Goal: Task Accomplishment & Management: Use online tool/utility

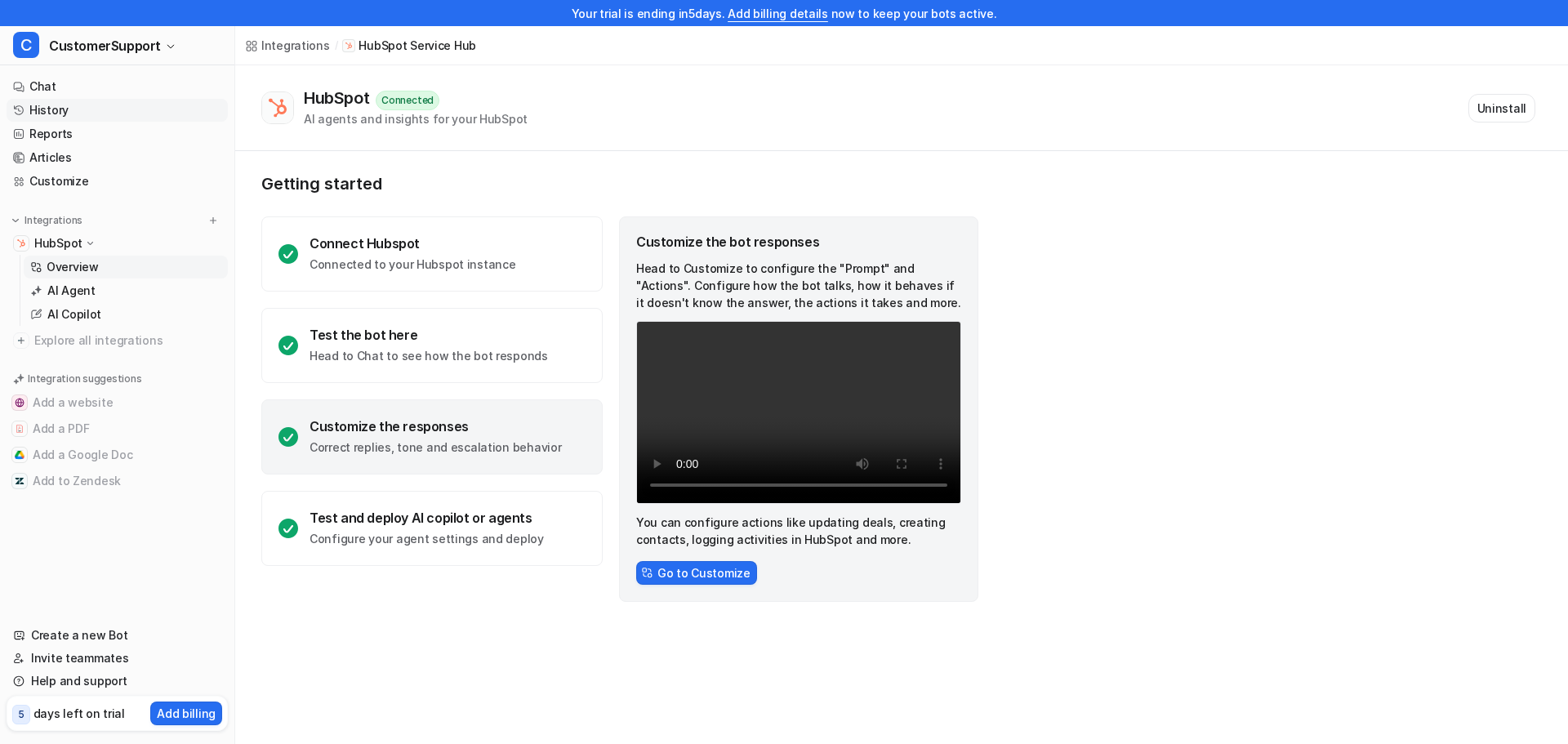
click at [79, 111] on link "History" at bounding box center [117, 110] width 221 height 23
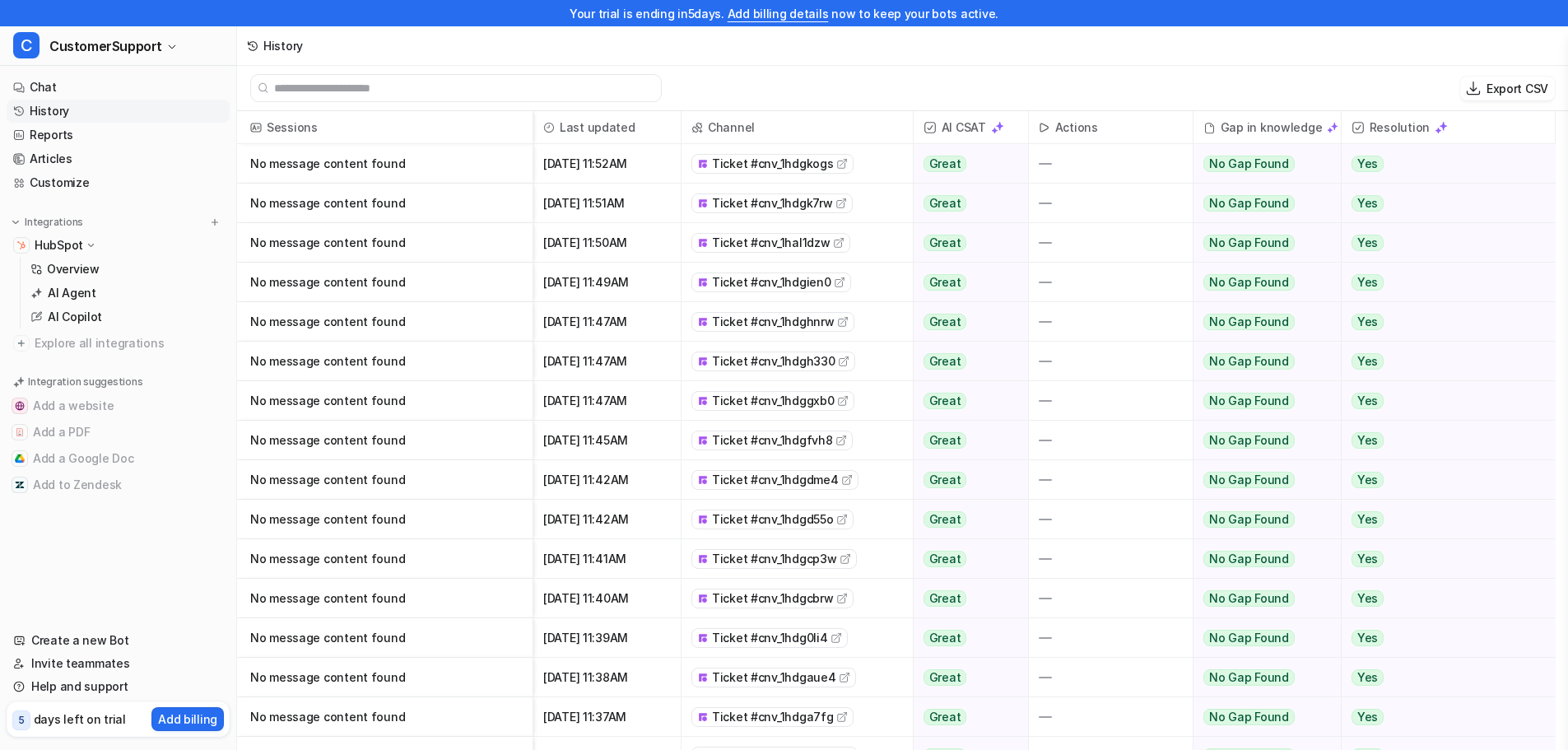
scroll to position [165, 0]
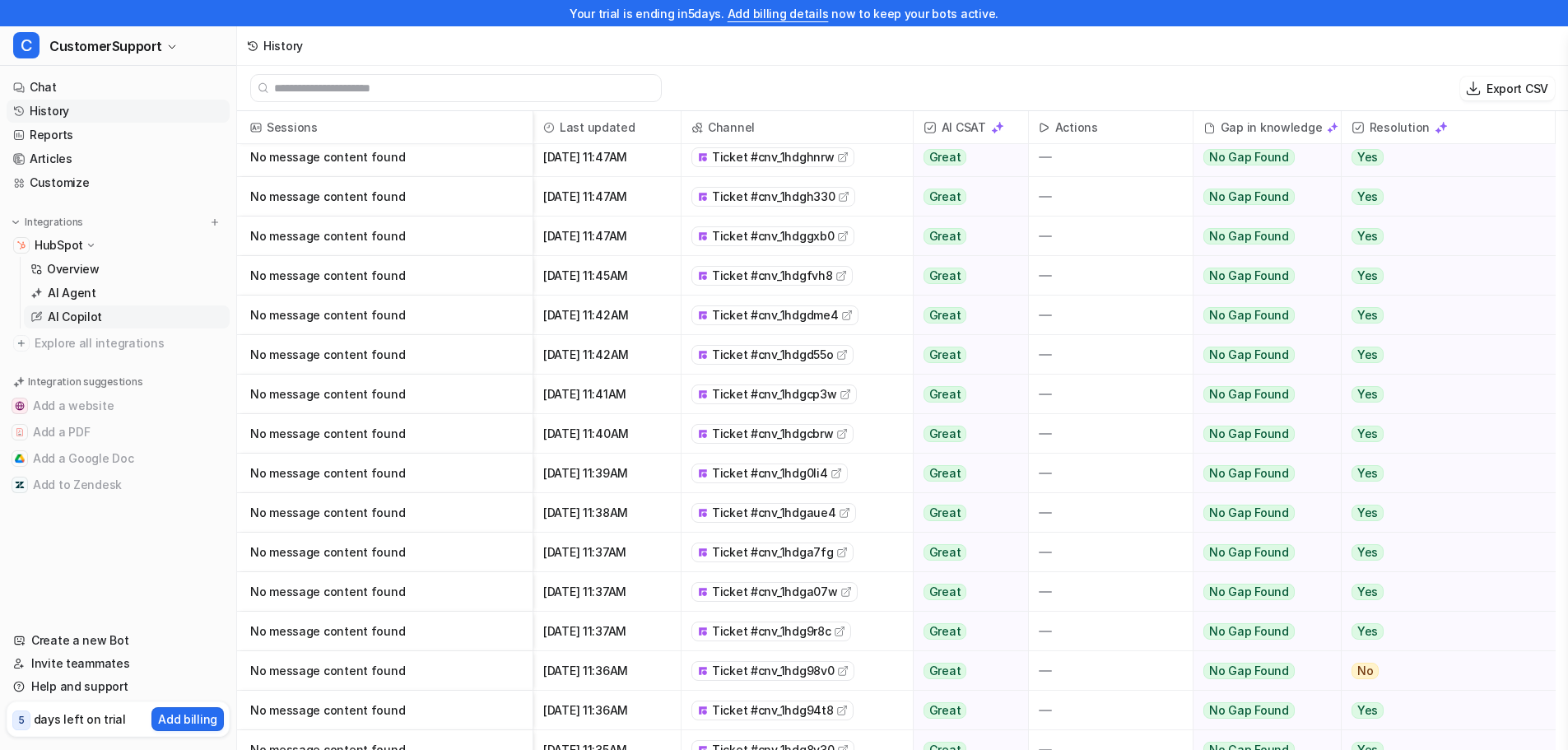
click at [134, 308] on link "AI Copilot" at bounding box center [126, 317] width 206 height 23
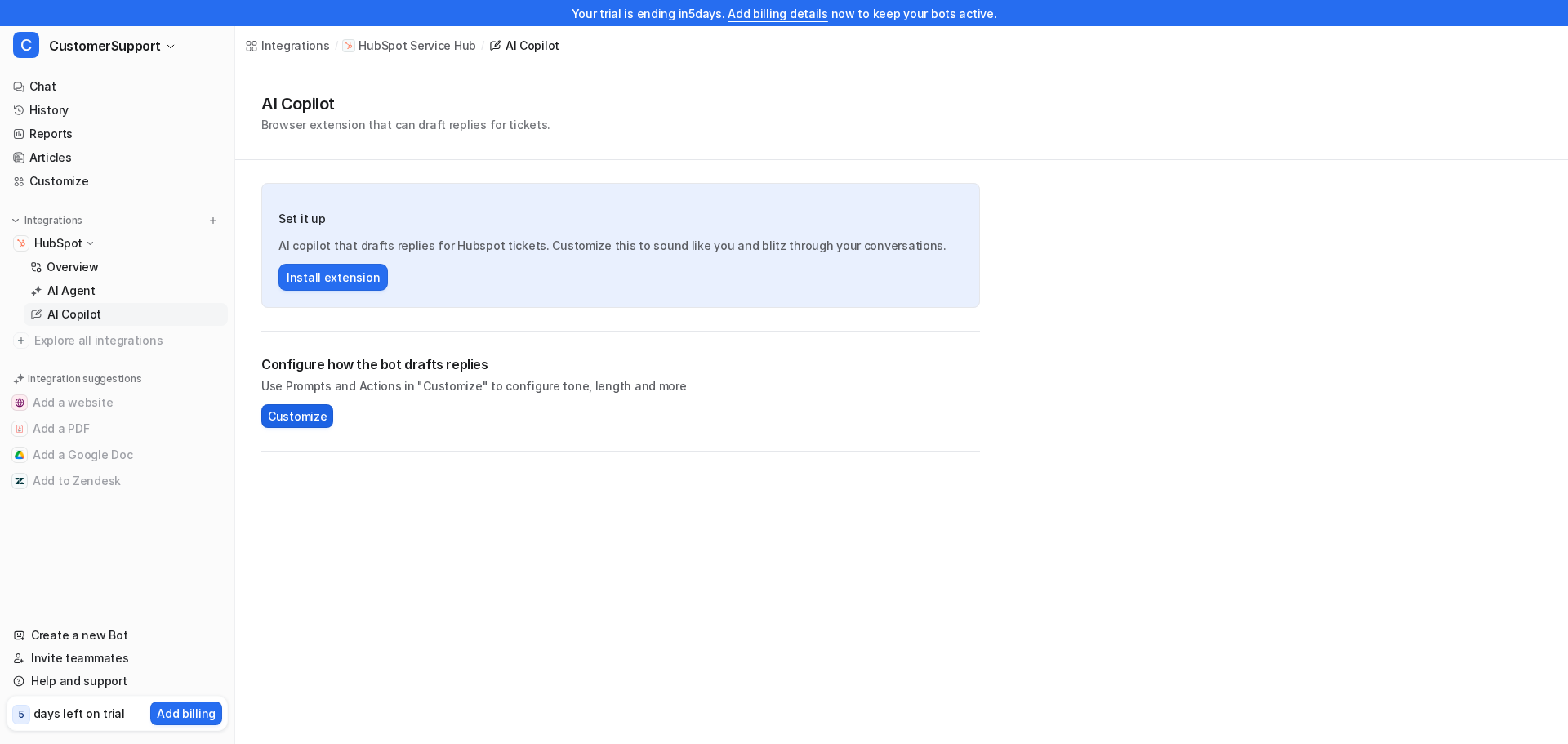
click at [317, 418] on span "Customize" at bounding box center [297, 416] width 59 height 17
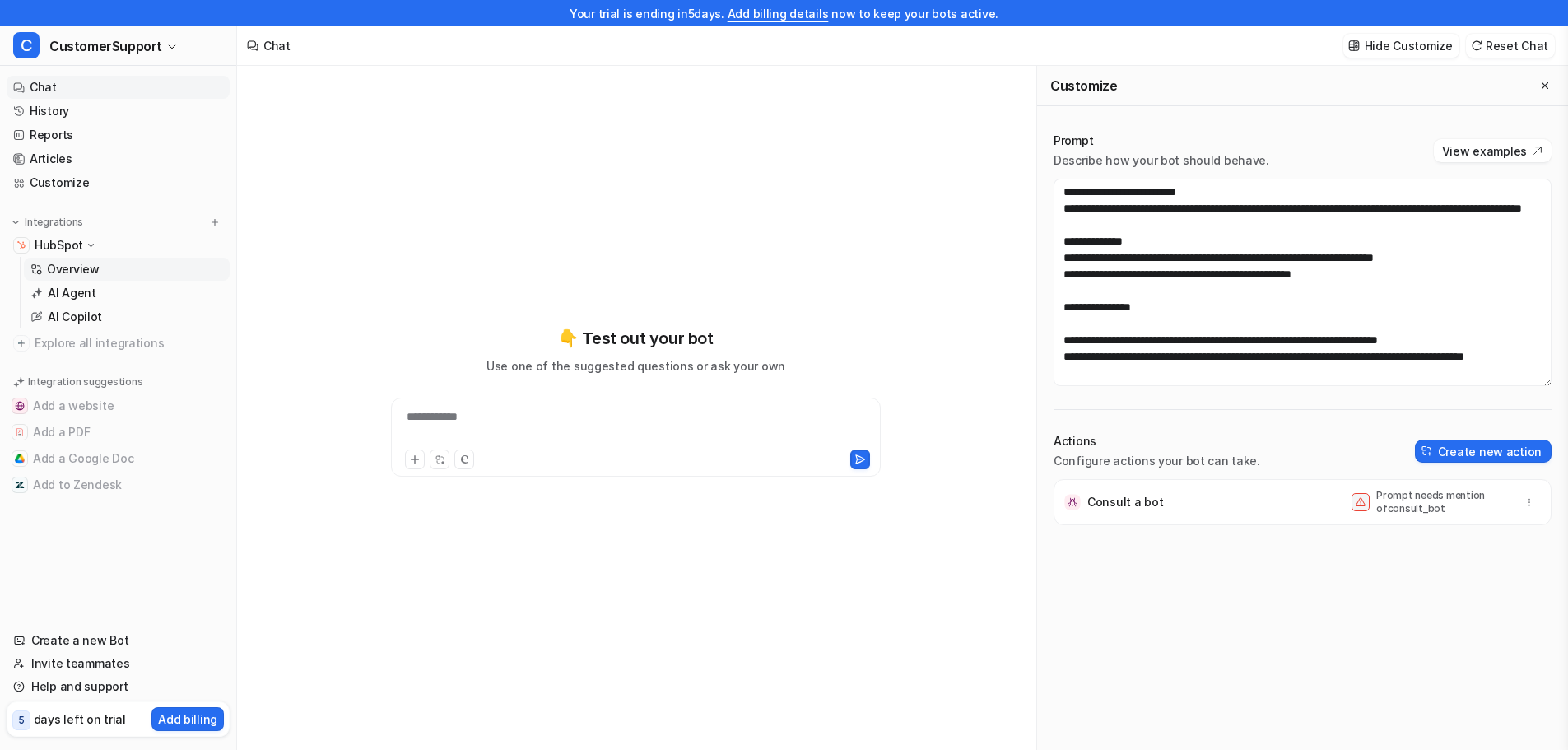
click at [72, 274] on p "Overview" at bounding box center [73, 269] width 53 height 16
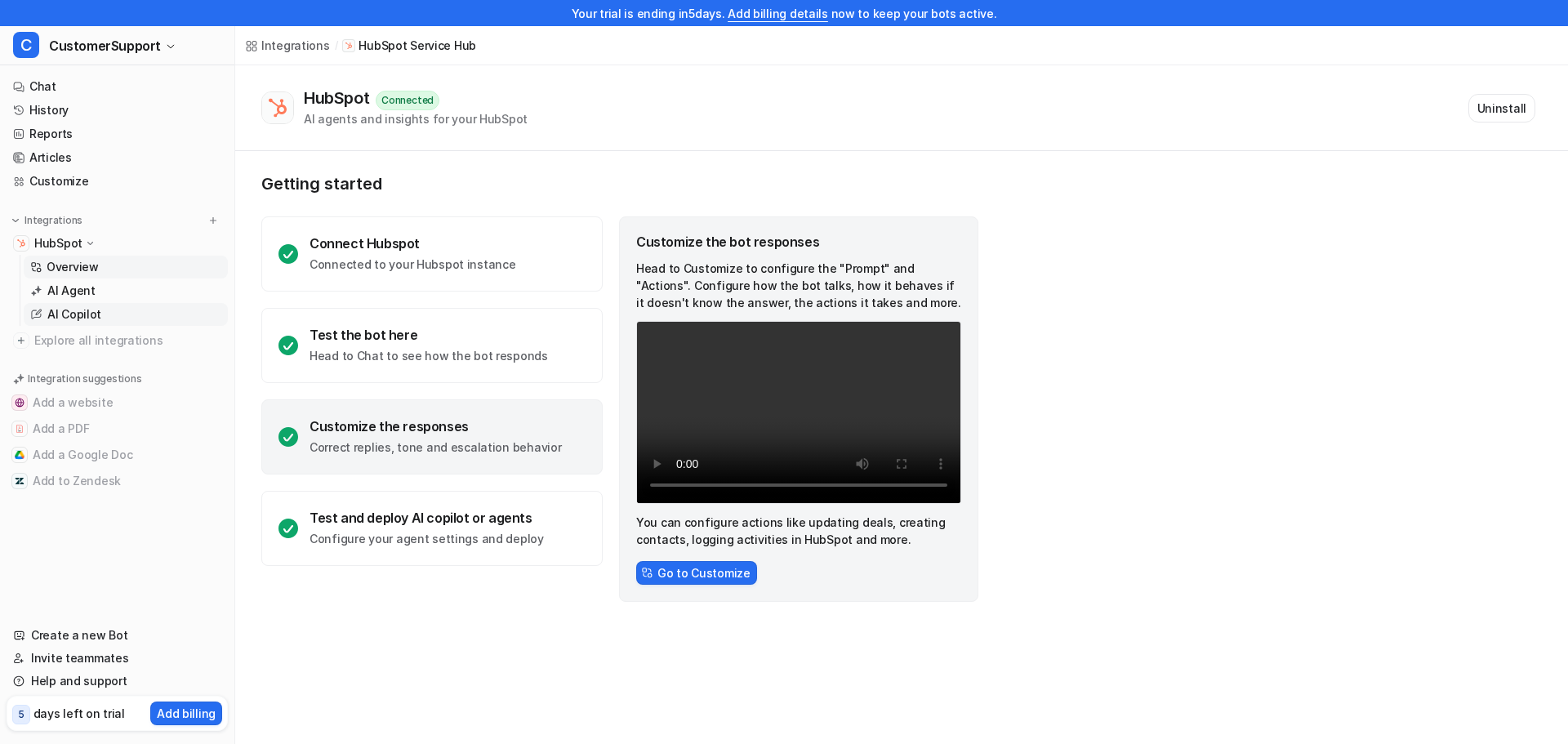
click at [80, 314] on p "AI Copilot" at bounding box center [74, 314] width 54 height 16
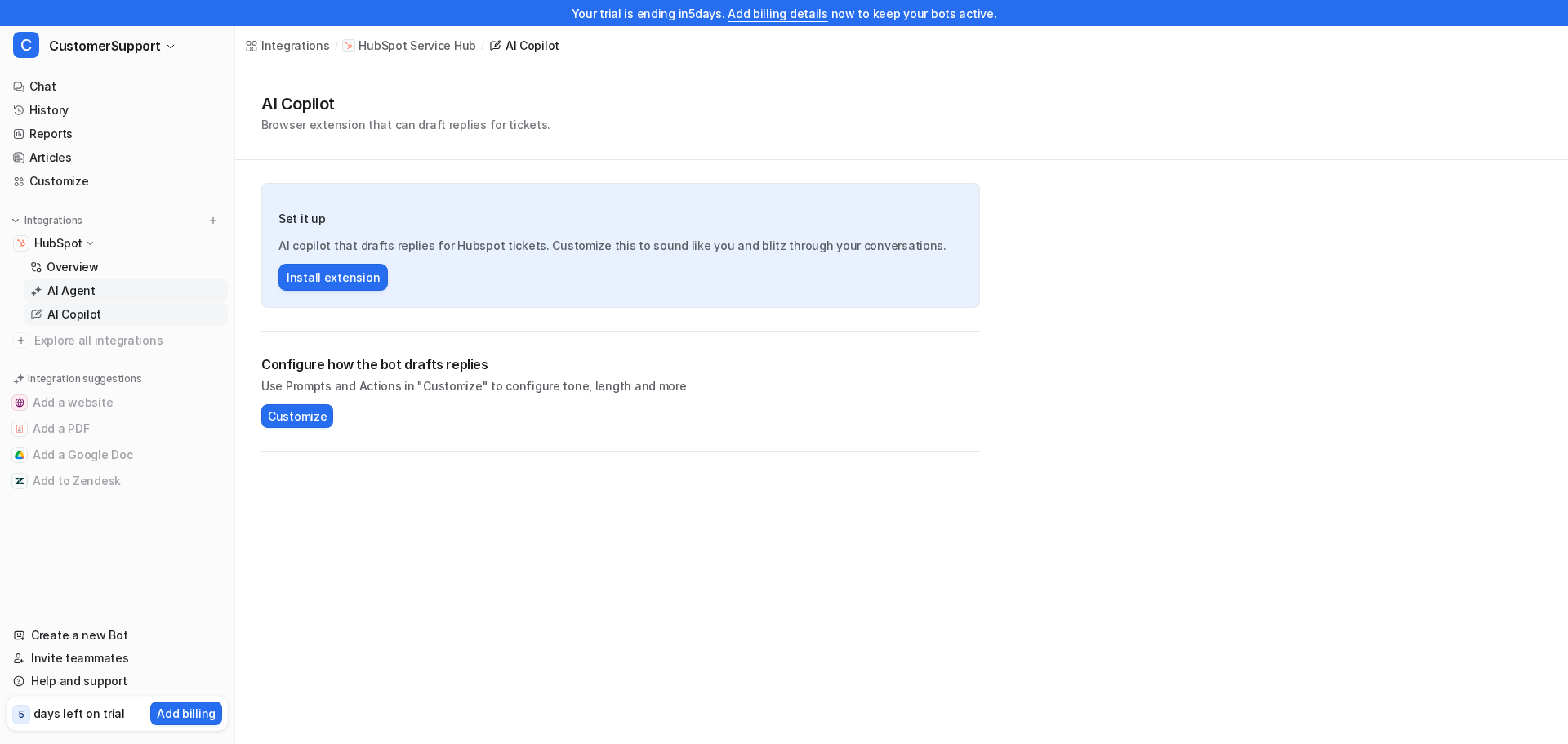
click at [87, 290] on p "AI Agent" at bounding box center [71, 290] width 48 height 16
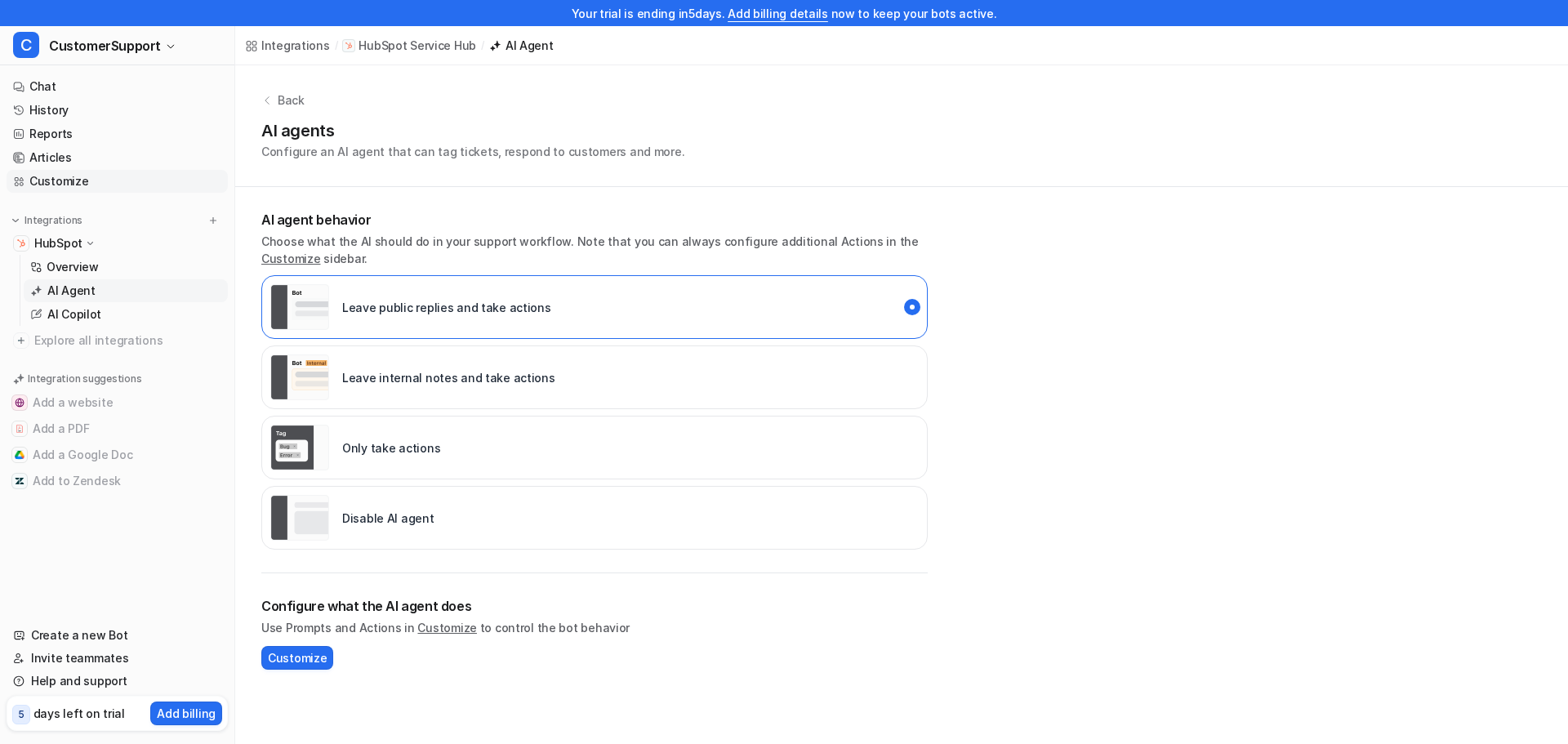
click at [63, 176] on link "Customize" at bounding box center [117, 181] width 221 height 23
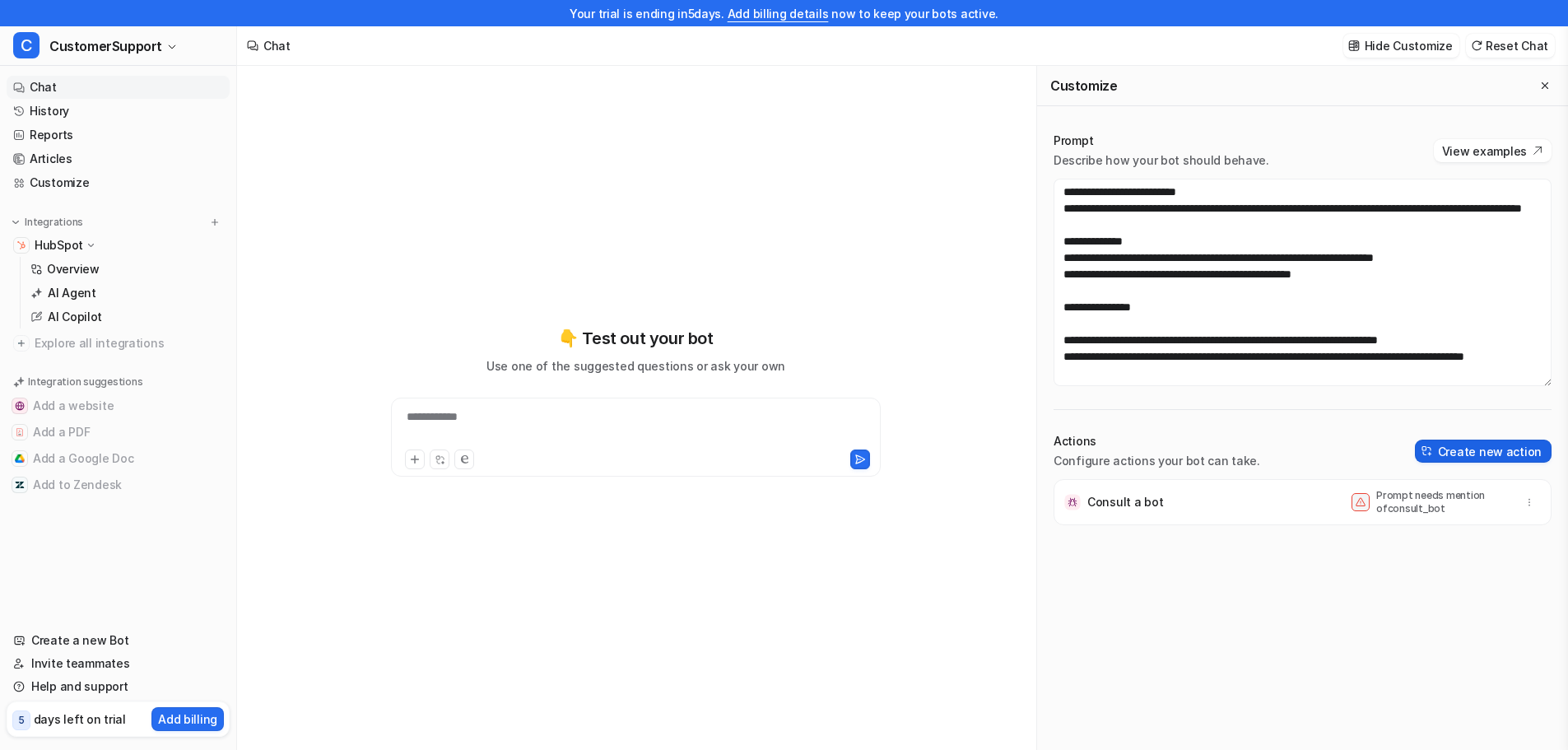
click at [1476, 454] on button "Create new action" at bounding box center [1483, 451] width 137 height 23
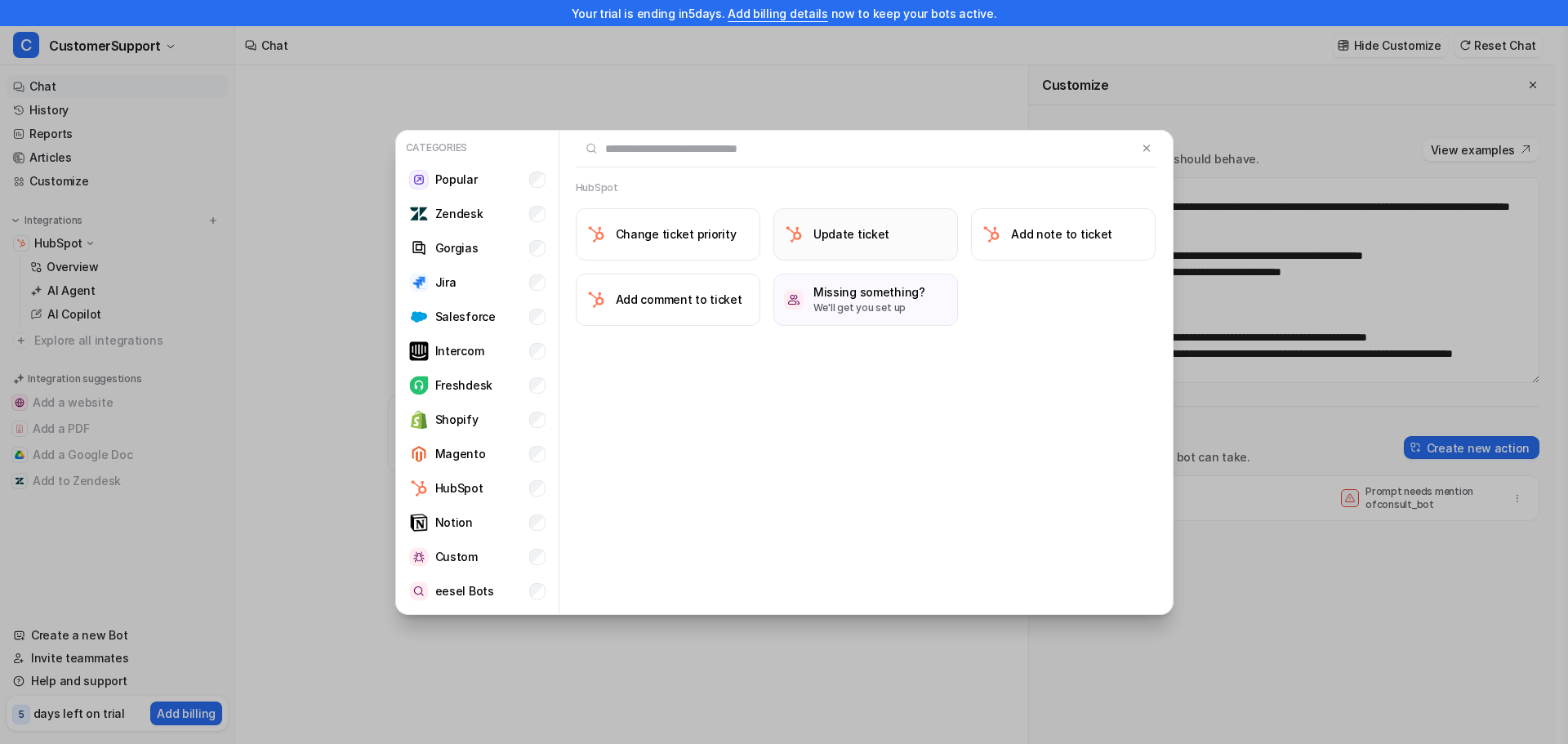
click at [869, 242] on h3 "Update ticket" at bounding box center [851, 233] width 76 height 17
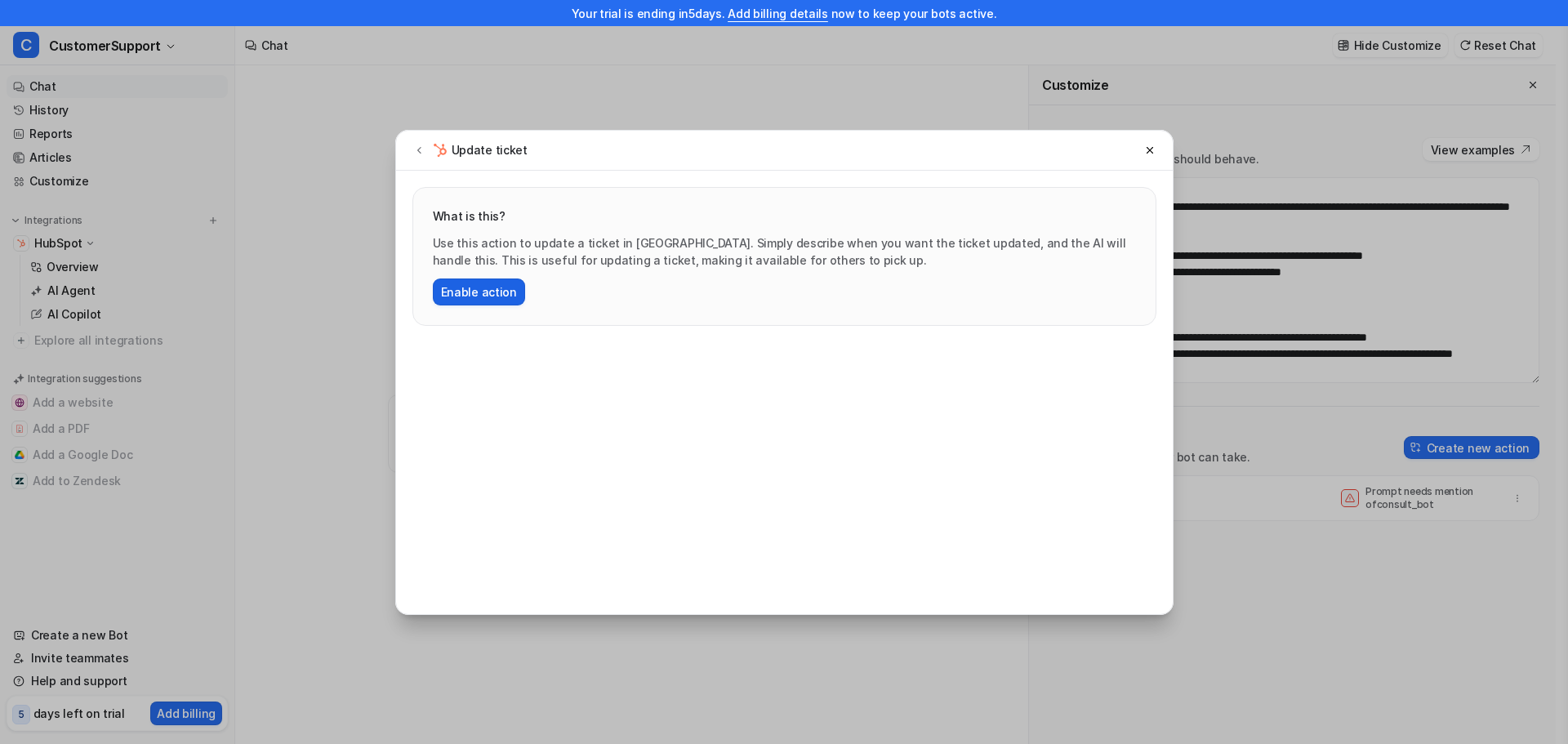
click at [477, 292] on button "Enable action" at bounding box center [478, 291] width 92 height 27
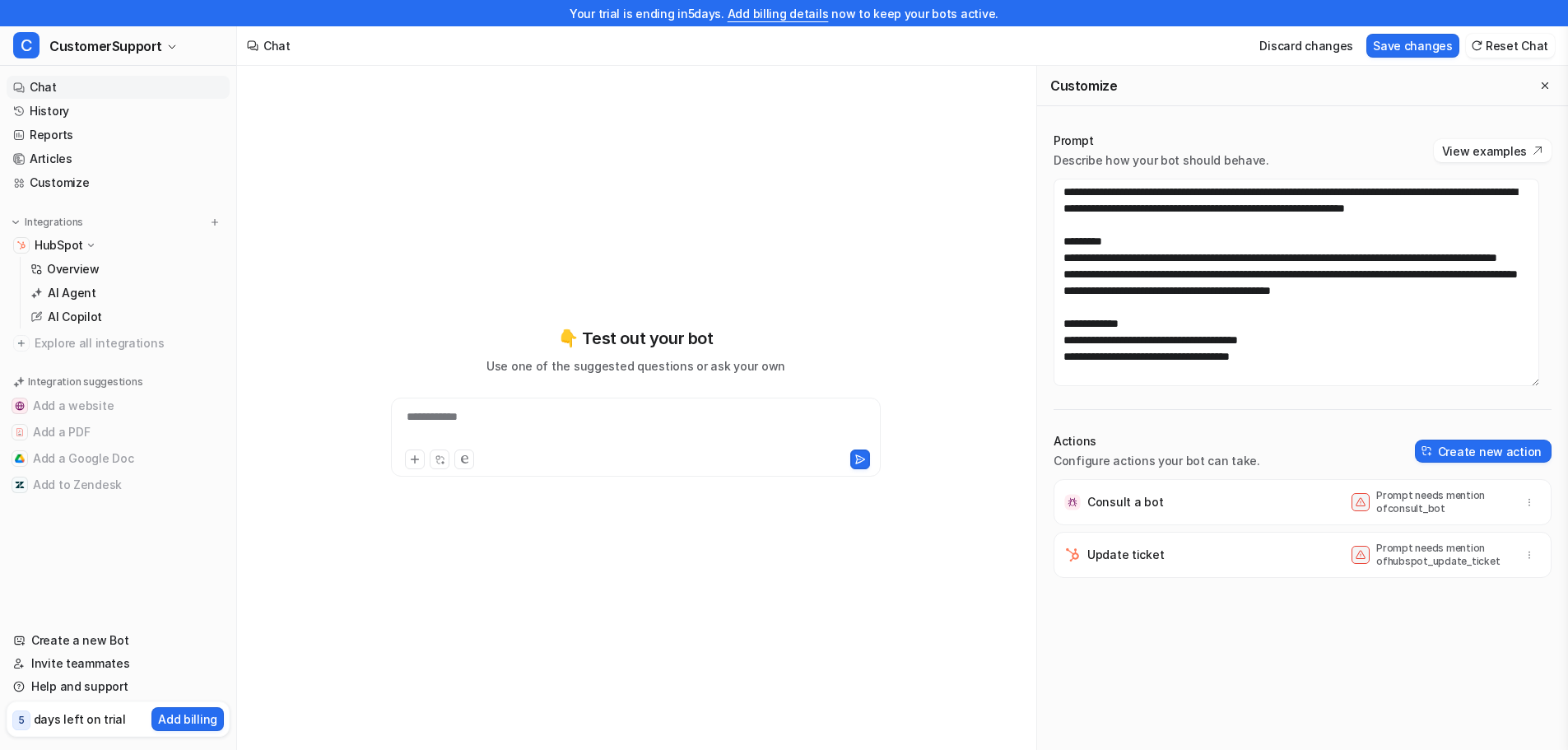
scroll to position [428, 0]
click at [1347, 359] on textarea at bounding box center [1296, 282] width 486 height 208
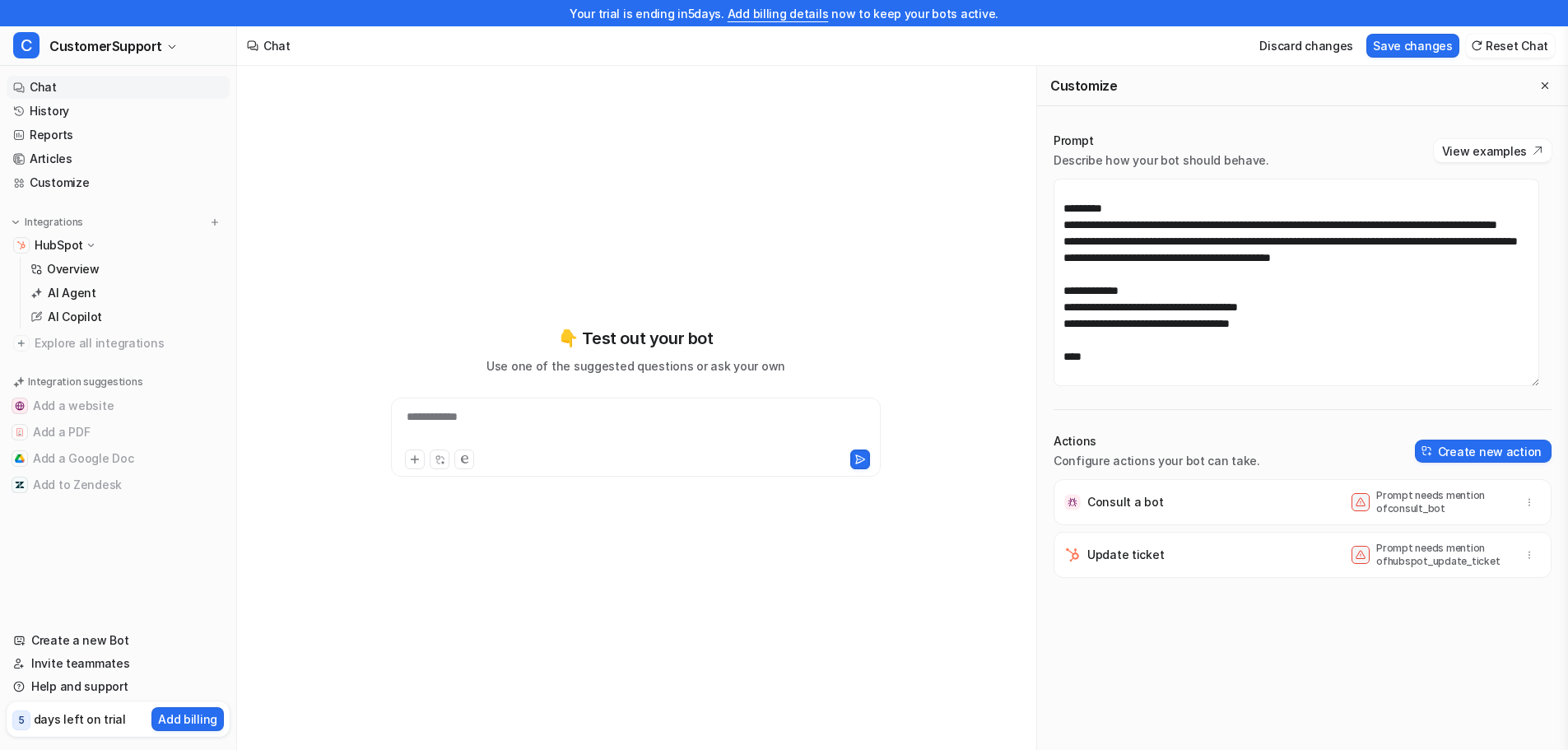
click at [1401, 558] on p "Prompt needs mention of hubspot_update_ticket" at bounding box center [1442, 555] width 132 height 27
click at [1494, 456] on button "Create new action" at bounding box center [1483, 451] width 137 height 23
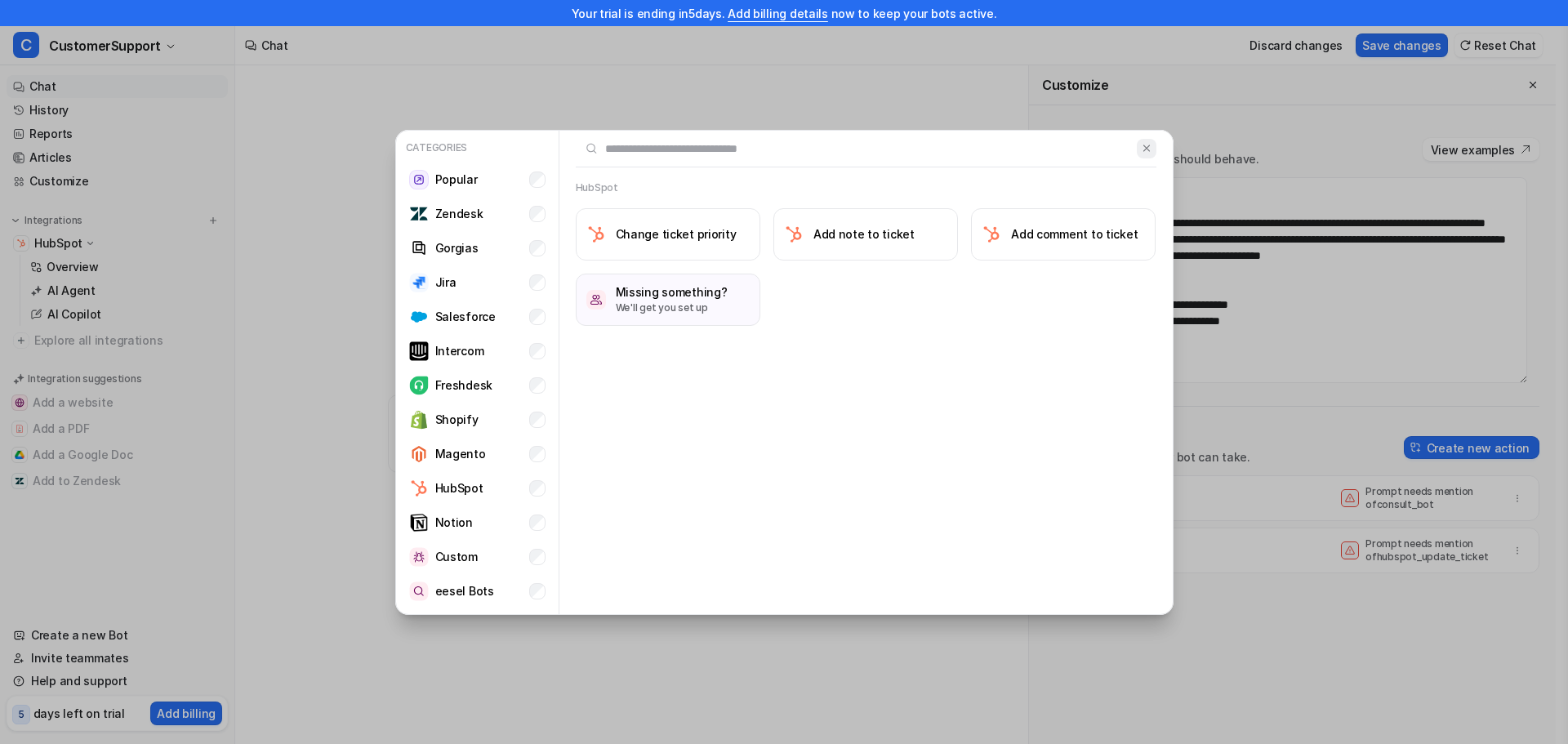
click at [1143, 149] on img at bounding box center [1147, 148] width 11 height 12
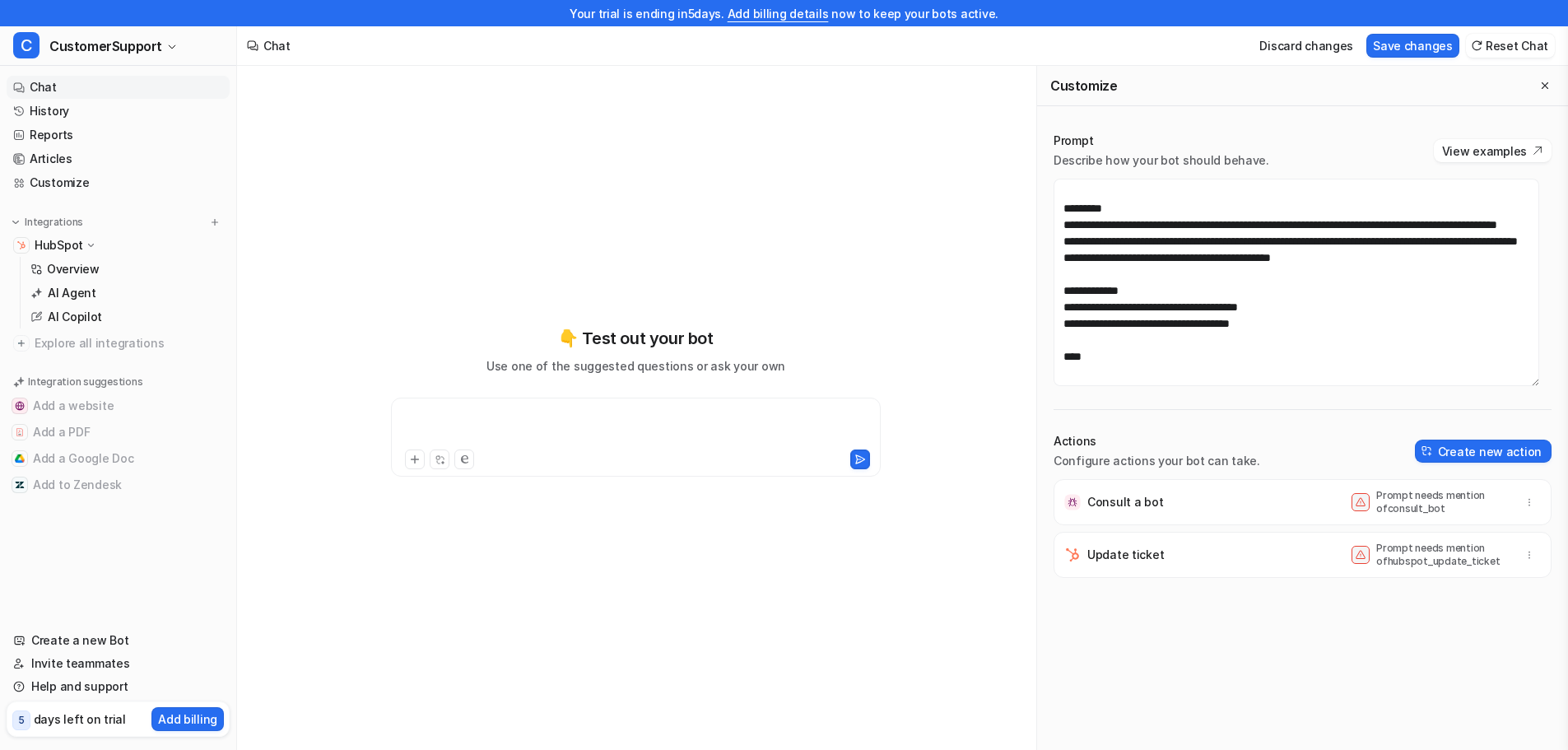
click at [516, 416] on div at bounding box center [635, 428] width 481 height 38
click at [1135, 355] on textarea at bounding box center [1296, 282] width 486 height 208
type textarea "**********"
click at [1429, 55] on button "Save changes" at bounding box center [1412, 45] width 93 height 24
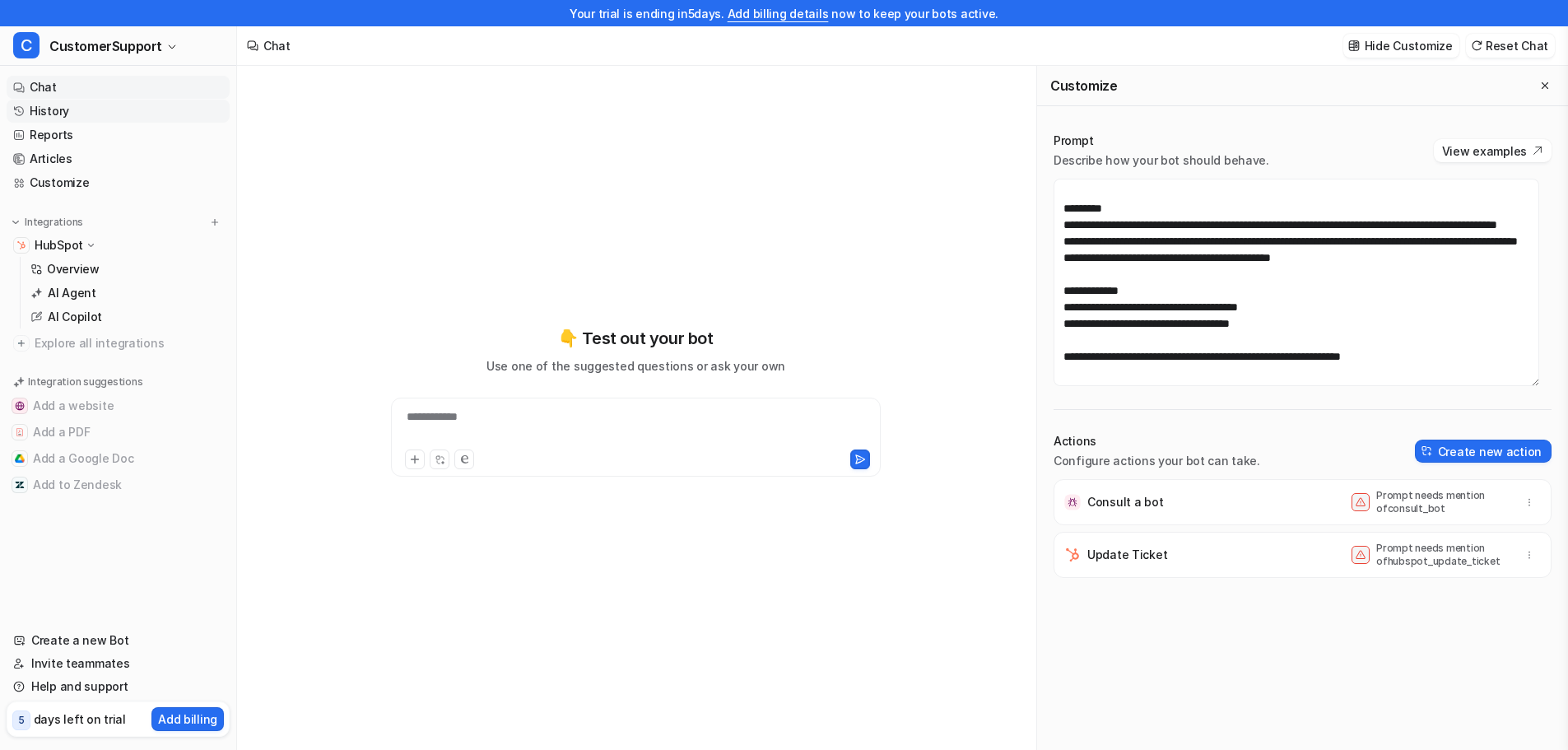
click at [50, 114] on link "History" at bounding box center [118, 111] width 223 height 23
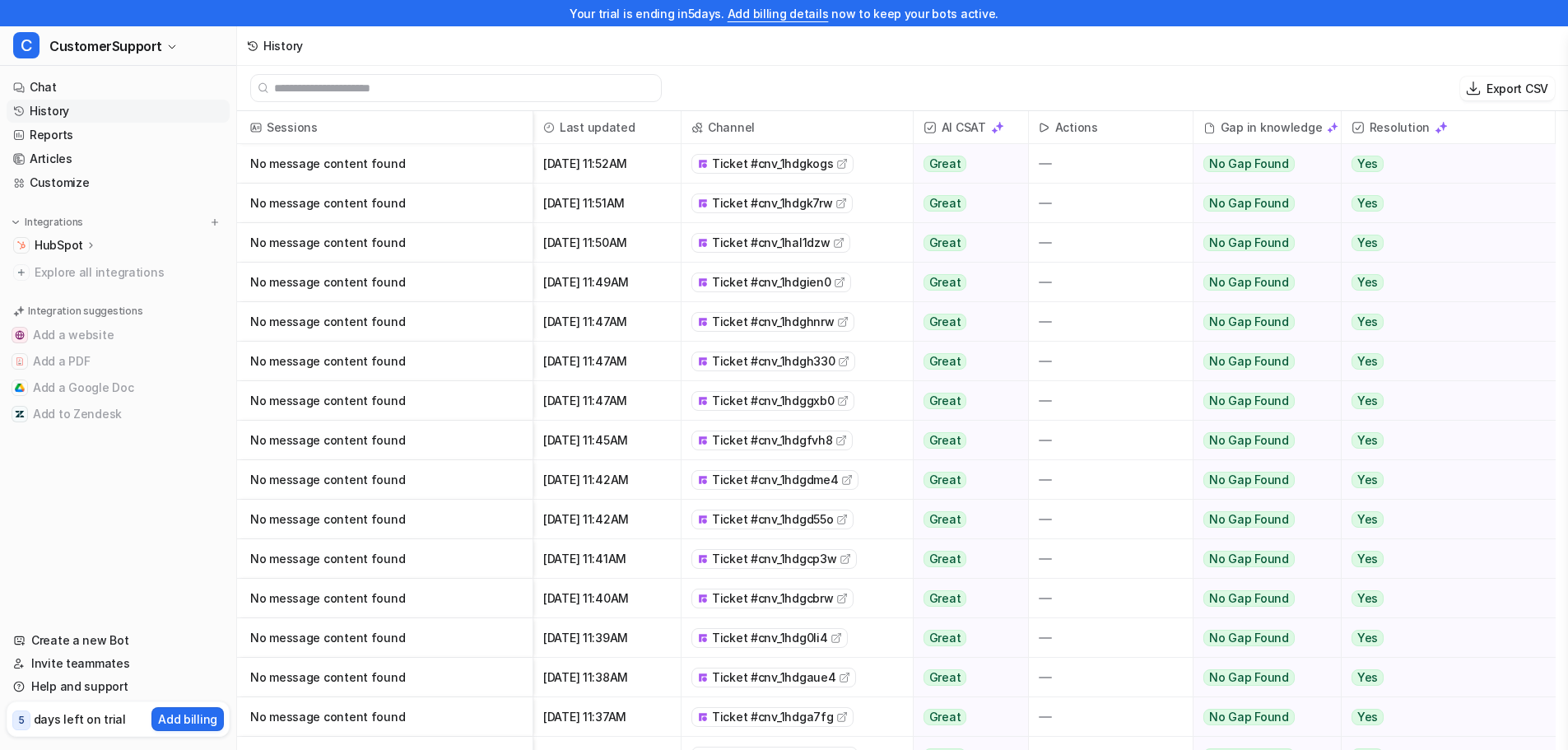
click at [85, 239] on icon at bounding box center [91, 244] width 11 height 12
click at [88, 262] on p "Overview" at bounding box center [73, 269] width 53 height 16
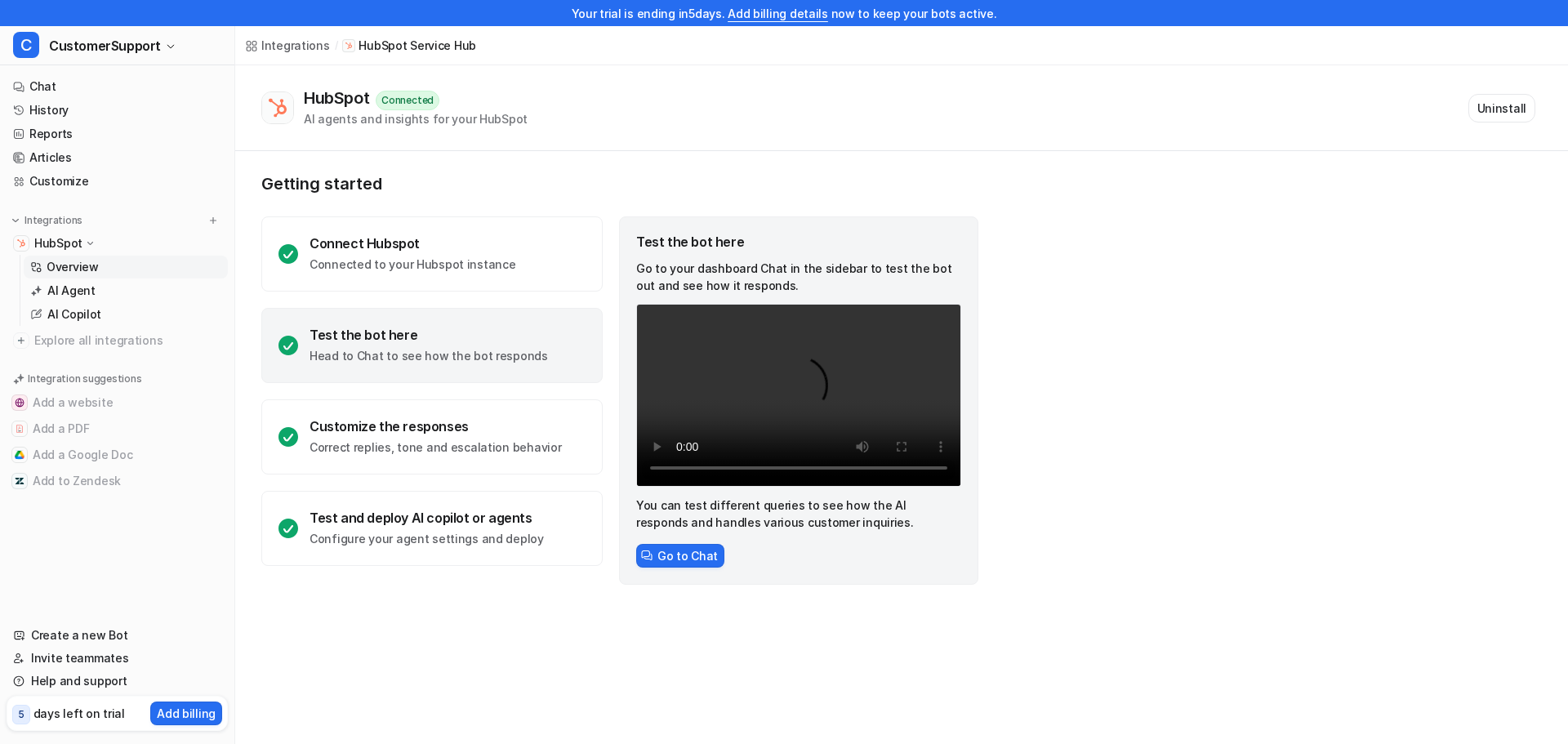
click at [477, 330] on div "Test the bot here" at bounding box center [428, 334] width 238 height 16
click at [665, 565] on button "Go to Chat" at bounding box center [680, 555] width 88 height 24
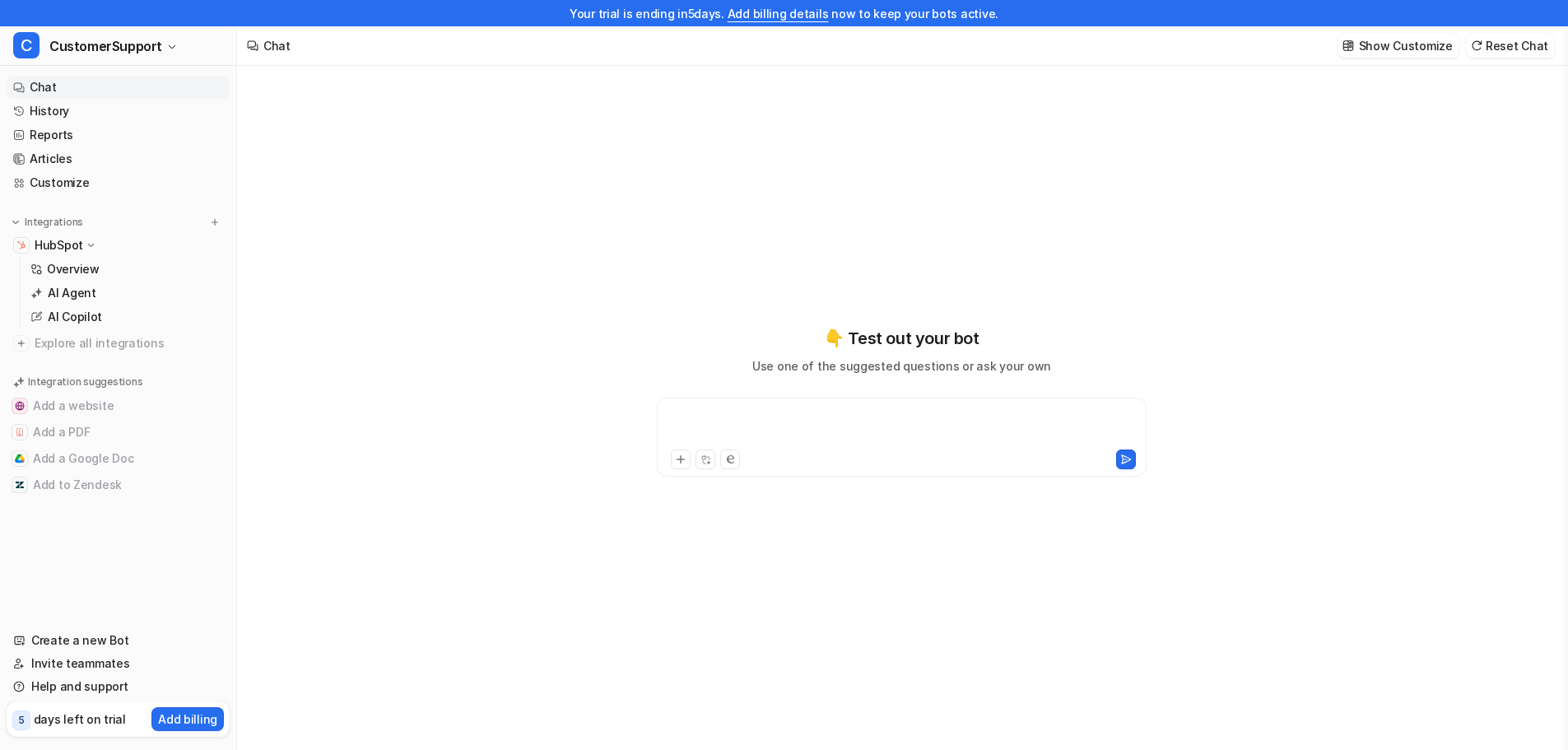
click at [799, 427] on div at bounding box center [901, 428] width 481 height 38
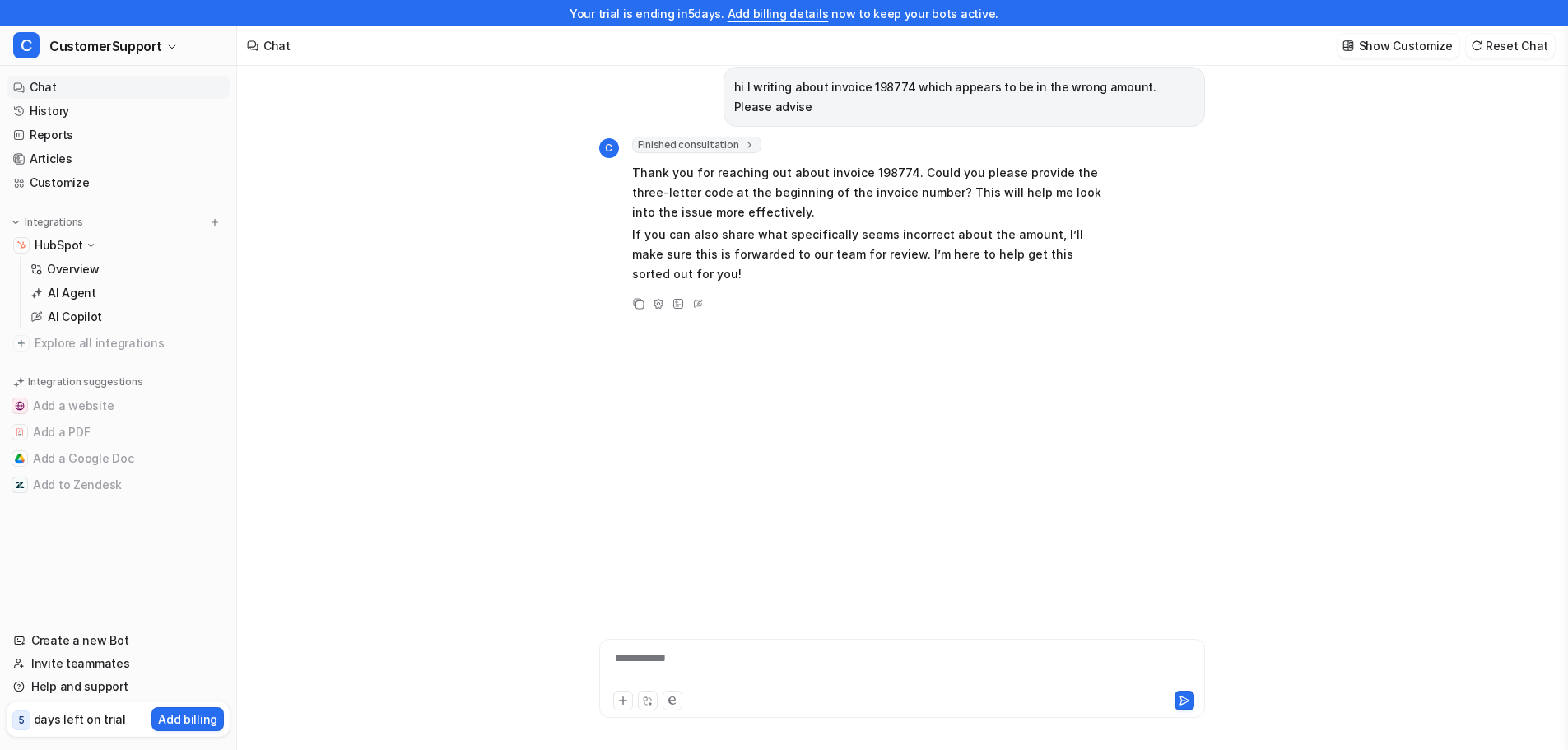
scroll to position [27, 0]
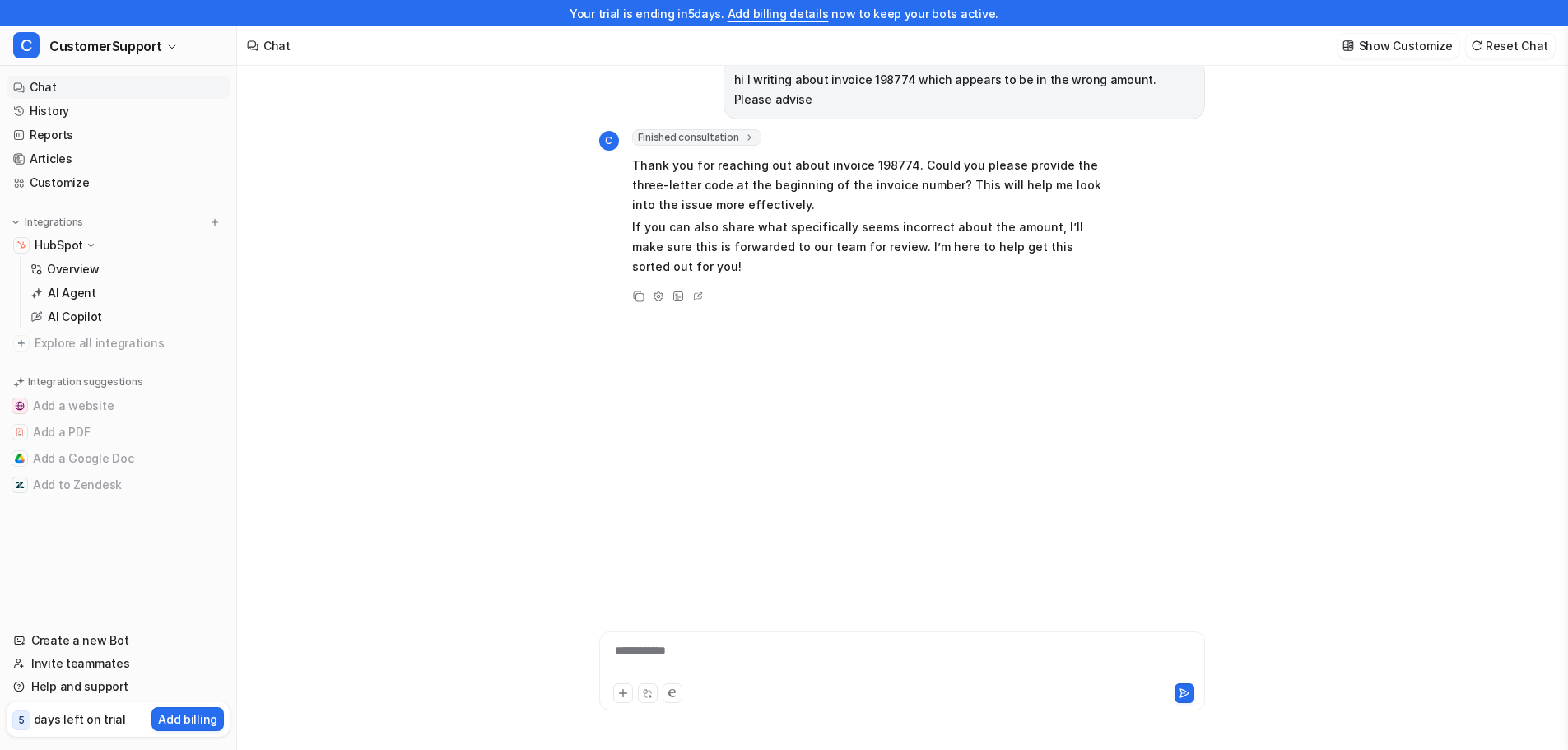
click at [864, 645] on div "**********" at bounding box center [902, 661] width 598 height 38
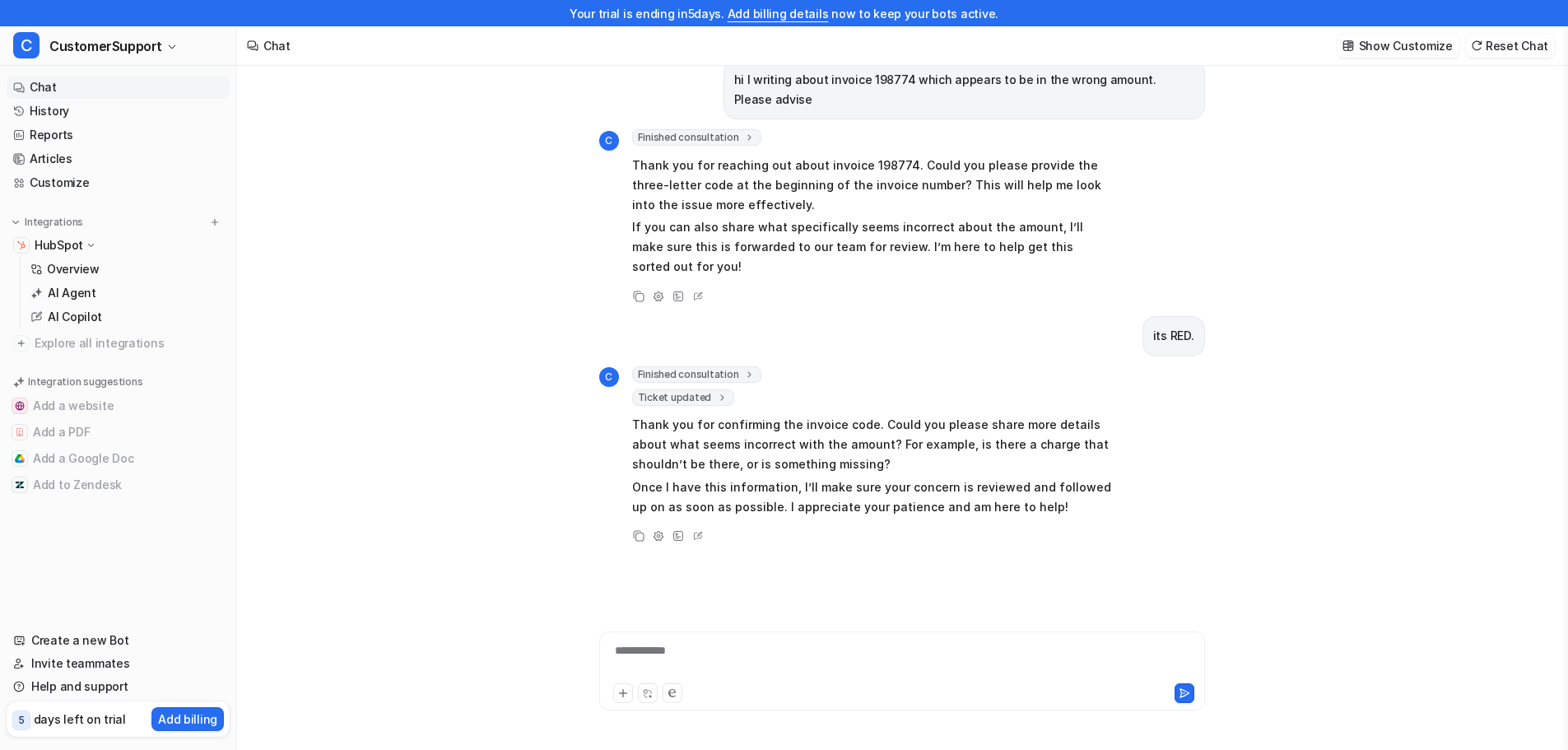
click at [863, 663] on div "**********" at bounding box center [902, 661] width 598 height 38
click at [863, 663] on div at bounding box center [902, 661] width 598 height 38
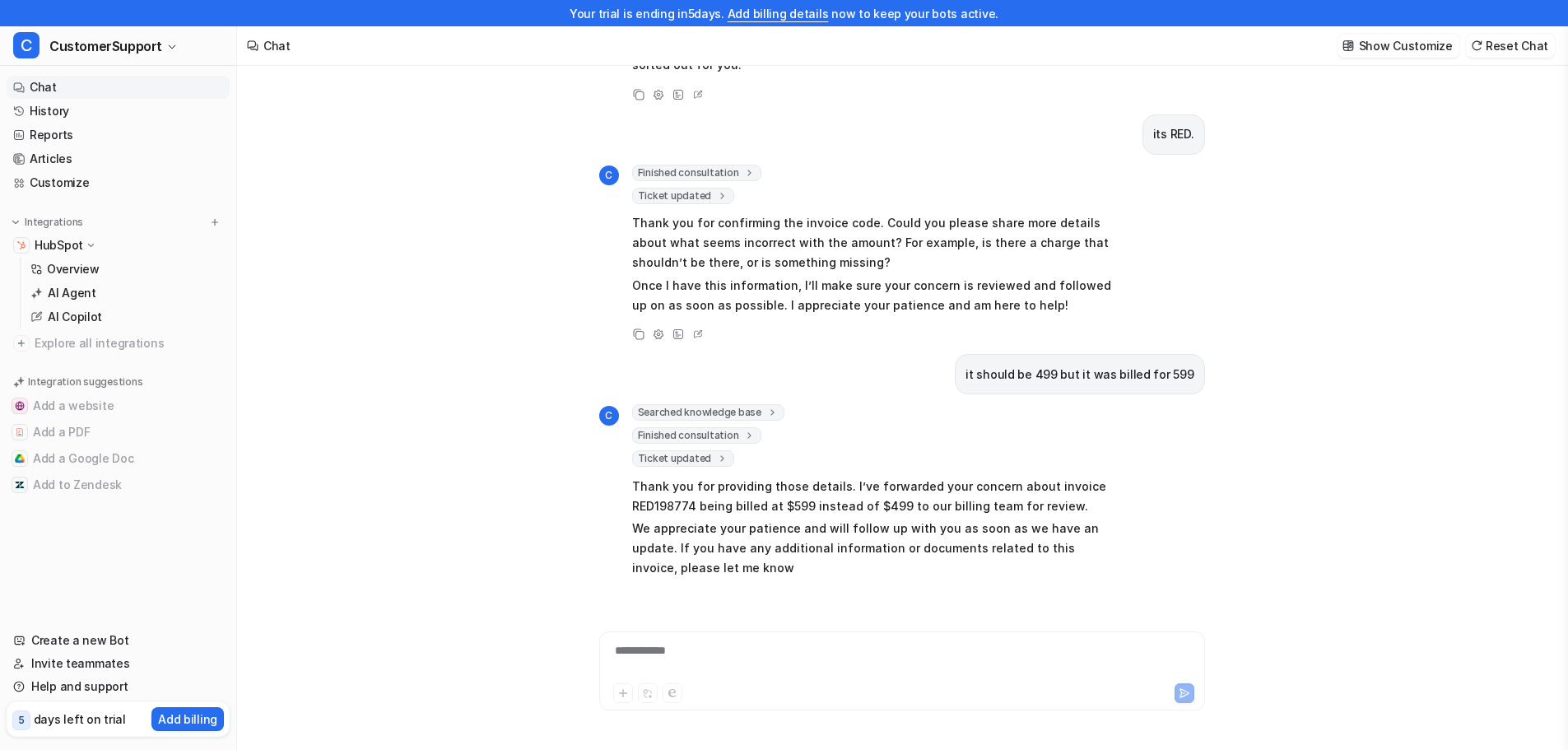
scroll to position [221, 0]
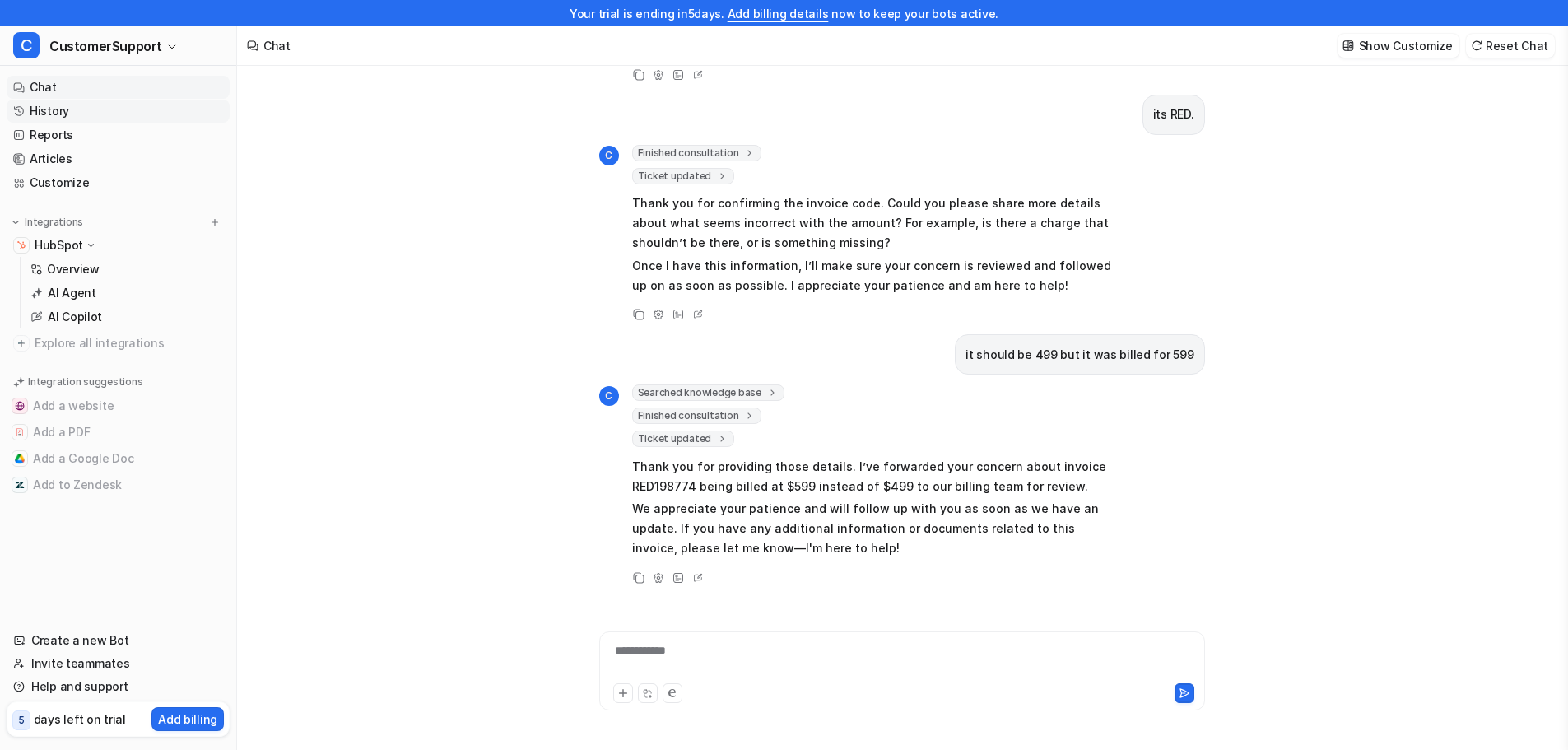
click at [59, 111] on link "History" at bounding box center [118, 111] width 223 height 23
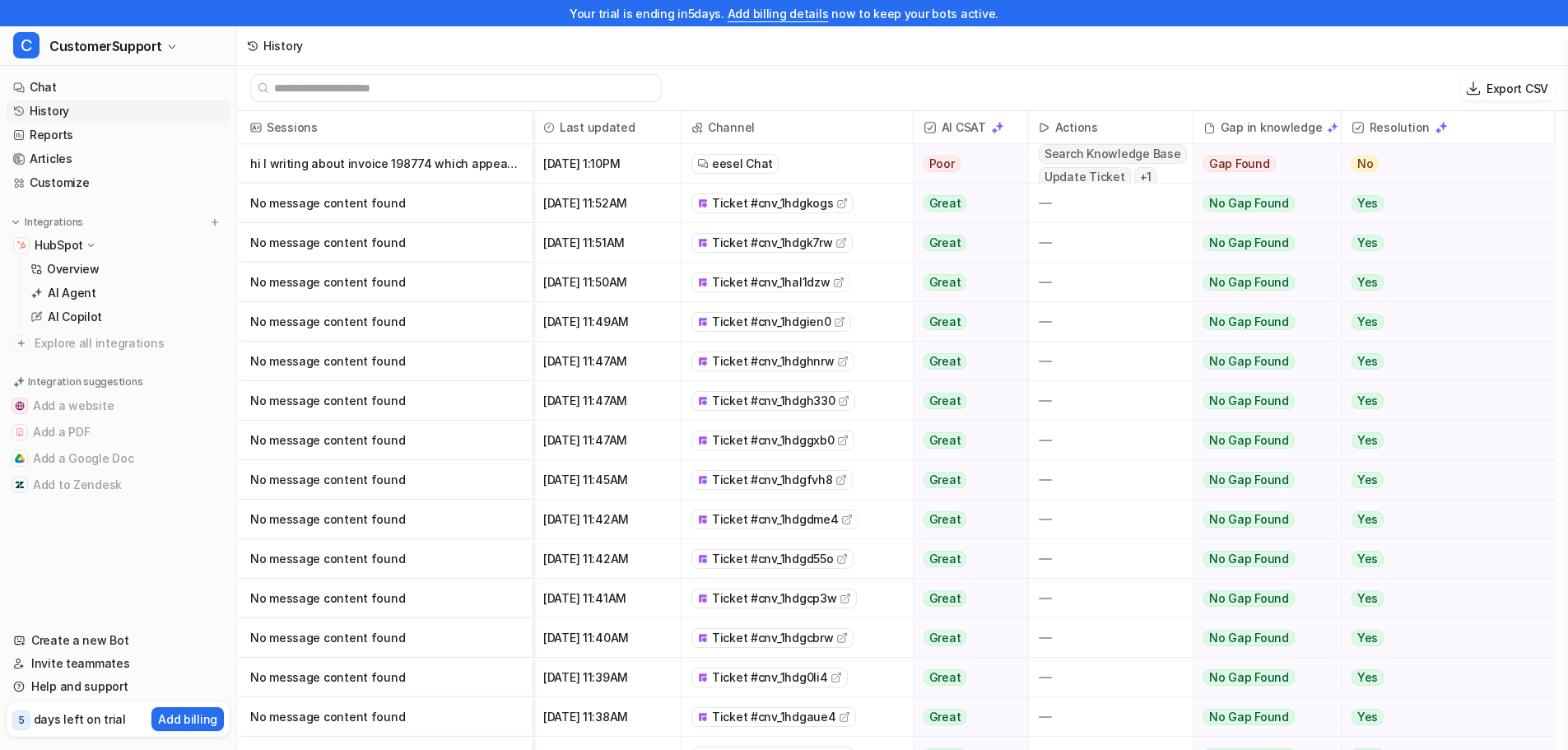
click at [1089, 174] on span "Update Ticket" at bounding box center [1085, 177] width 92 height 20
click at [435, 167] on p "hi I writing about invoice 198774 which appears to be in the wrong amount. Plea" at bounding box center [385, 164] width 269 height 39
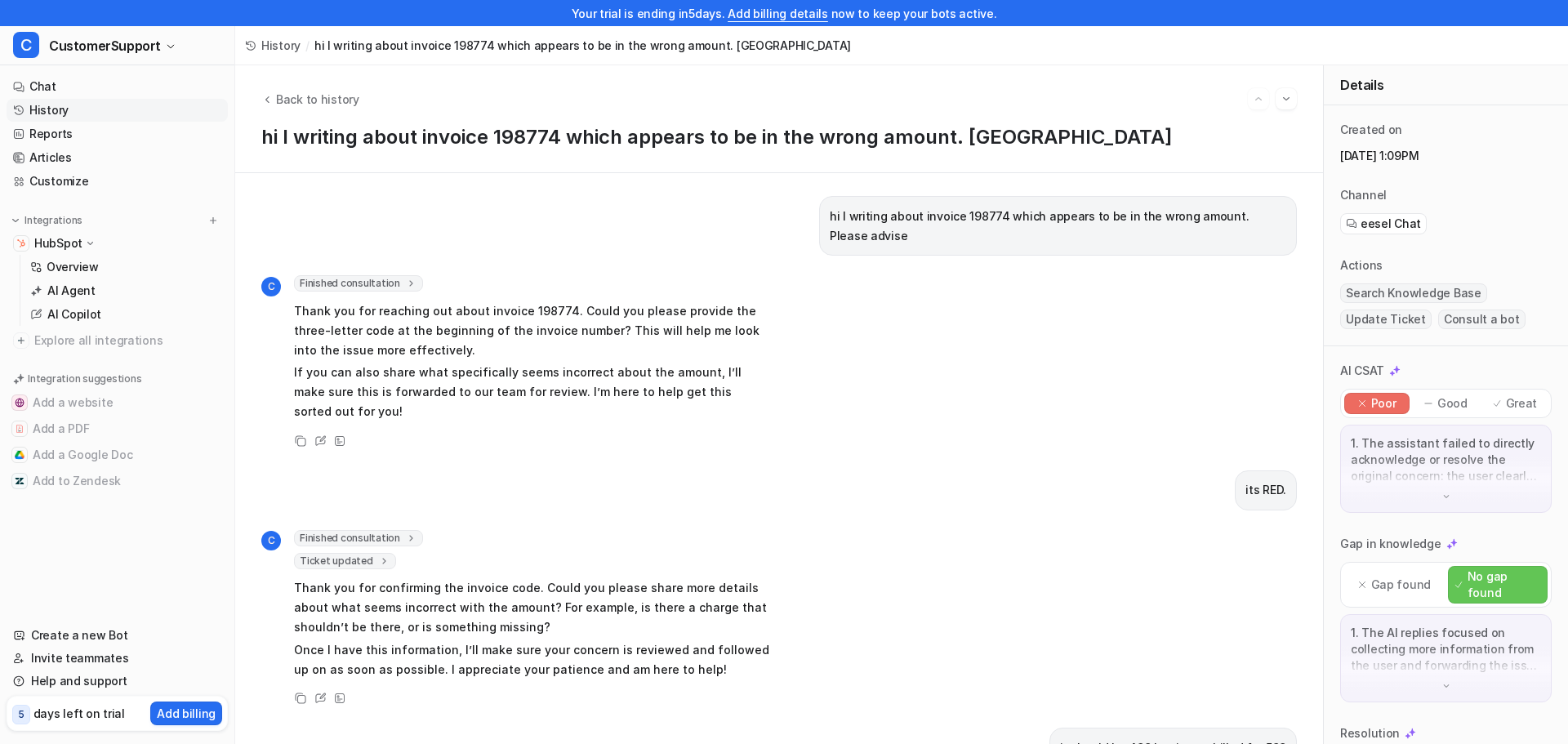
click at [1441, 494] on img at bounding box center [1447, 496] width 11 height 11
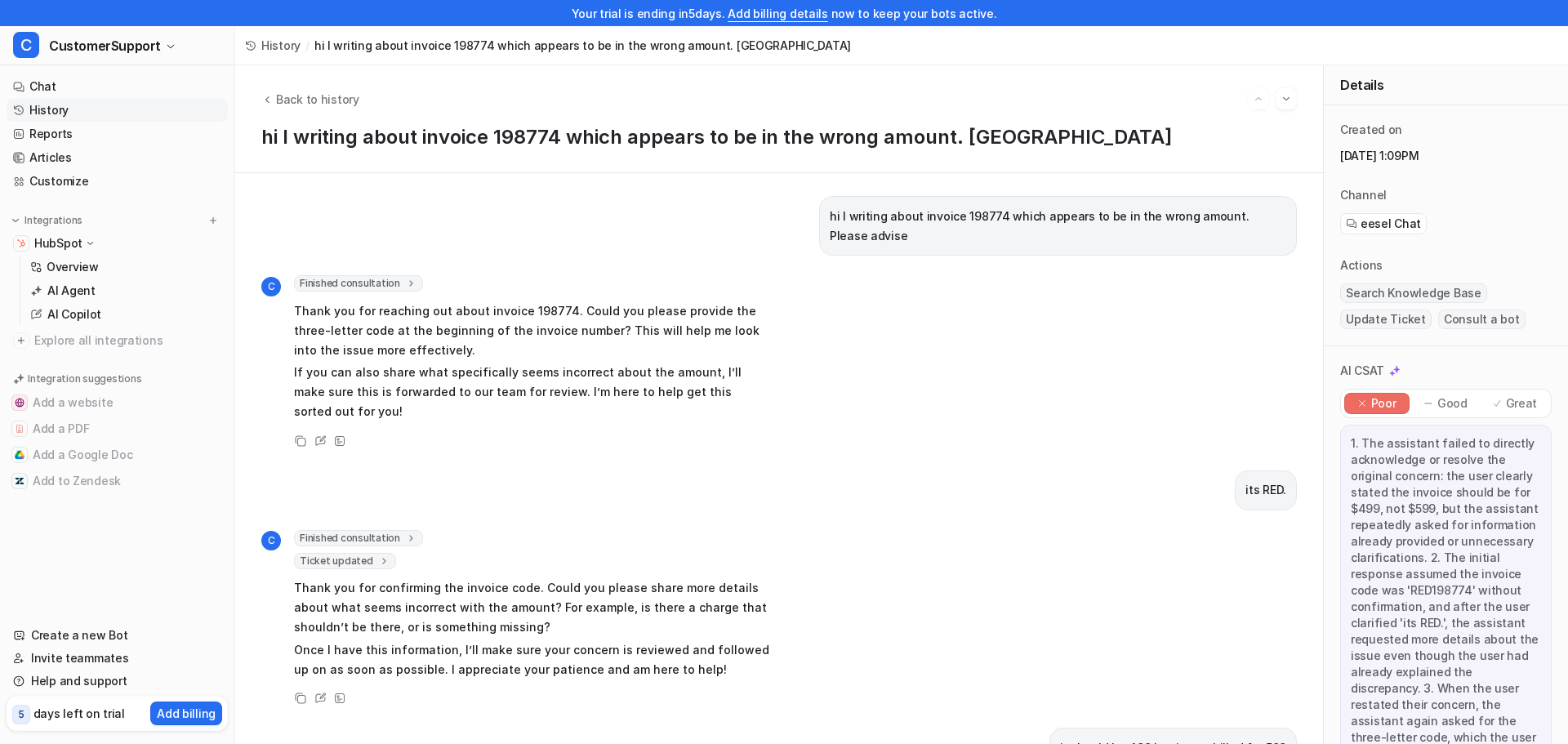
click at [1477, 428] on div "1. The assistant failed to directly acknowledge or resolve the original concern…" at bounding box center [1446, 664] width 212 height 480
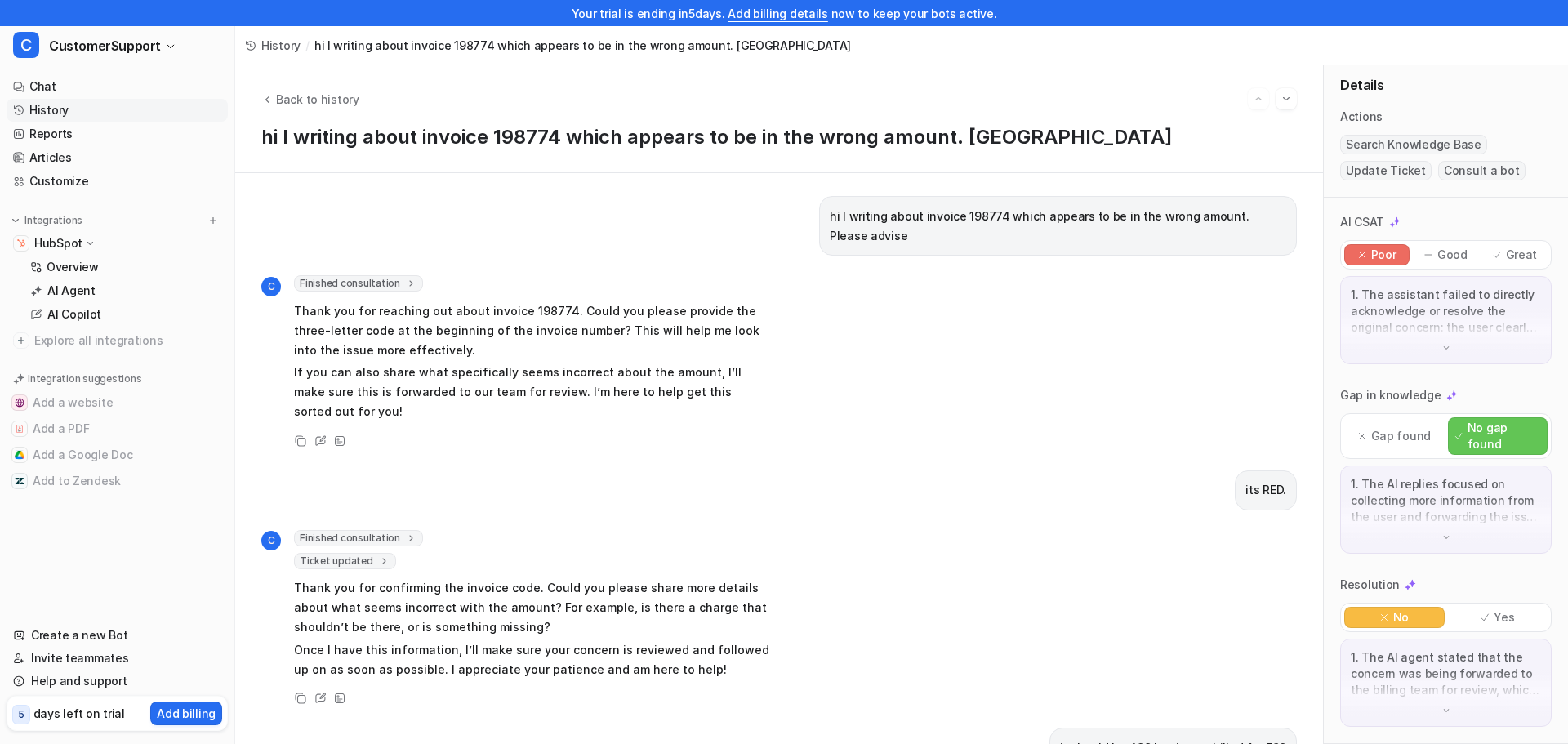
scroll to position [252, 0]
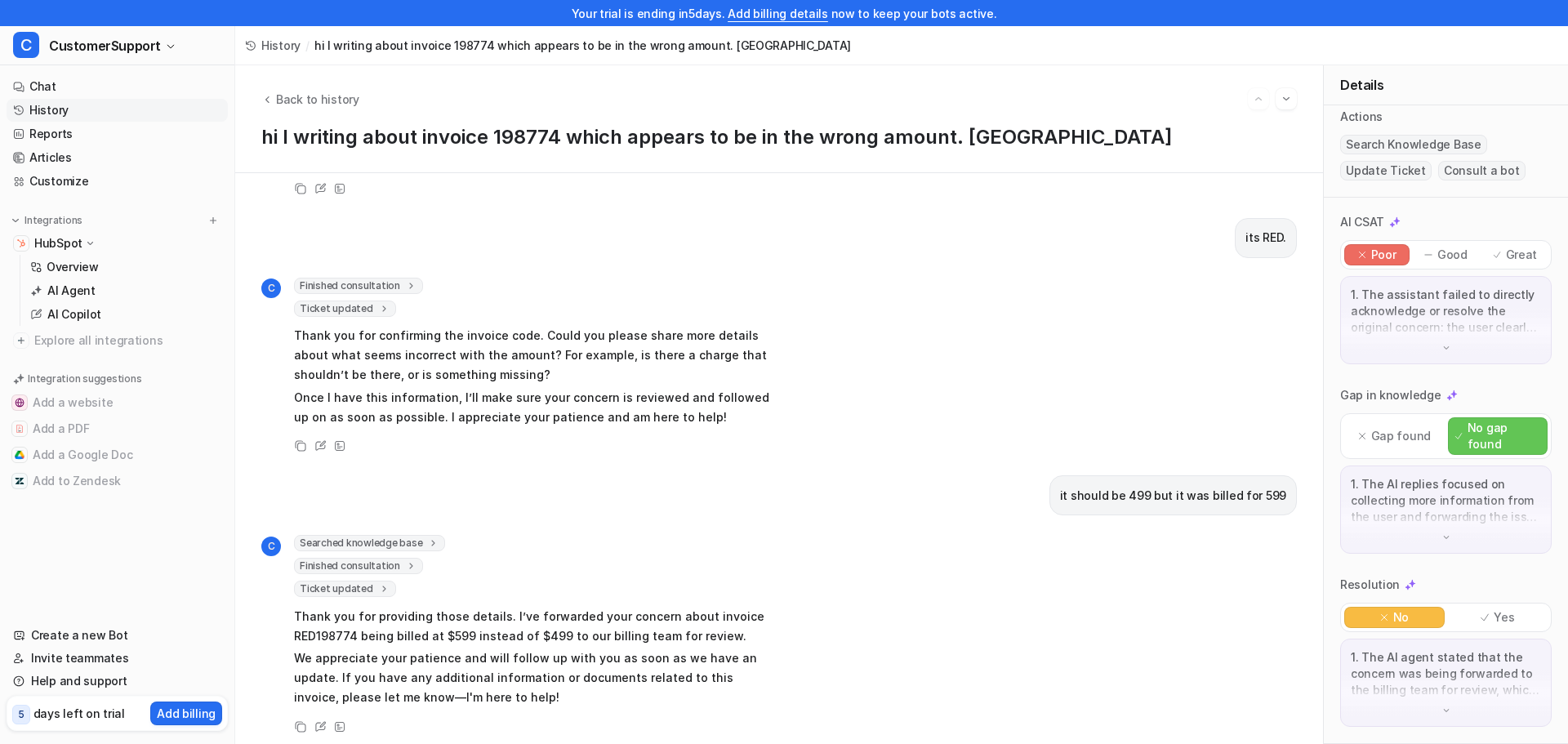
click at [362, 581] on span "Ticket updated" at bounding box center [345, 588] width 103 height 16
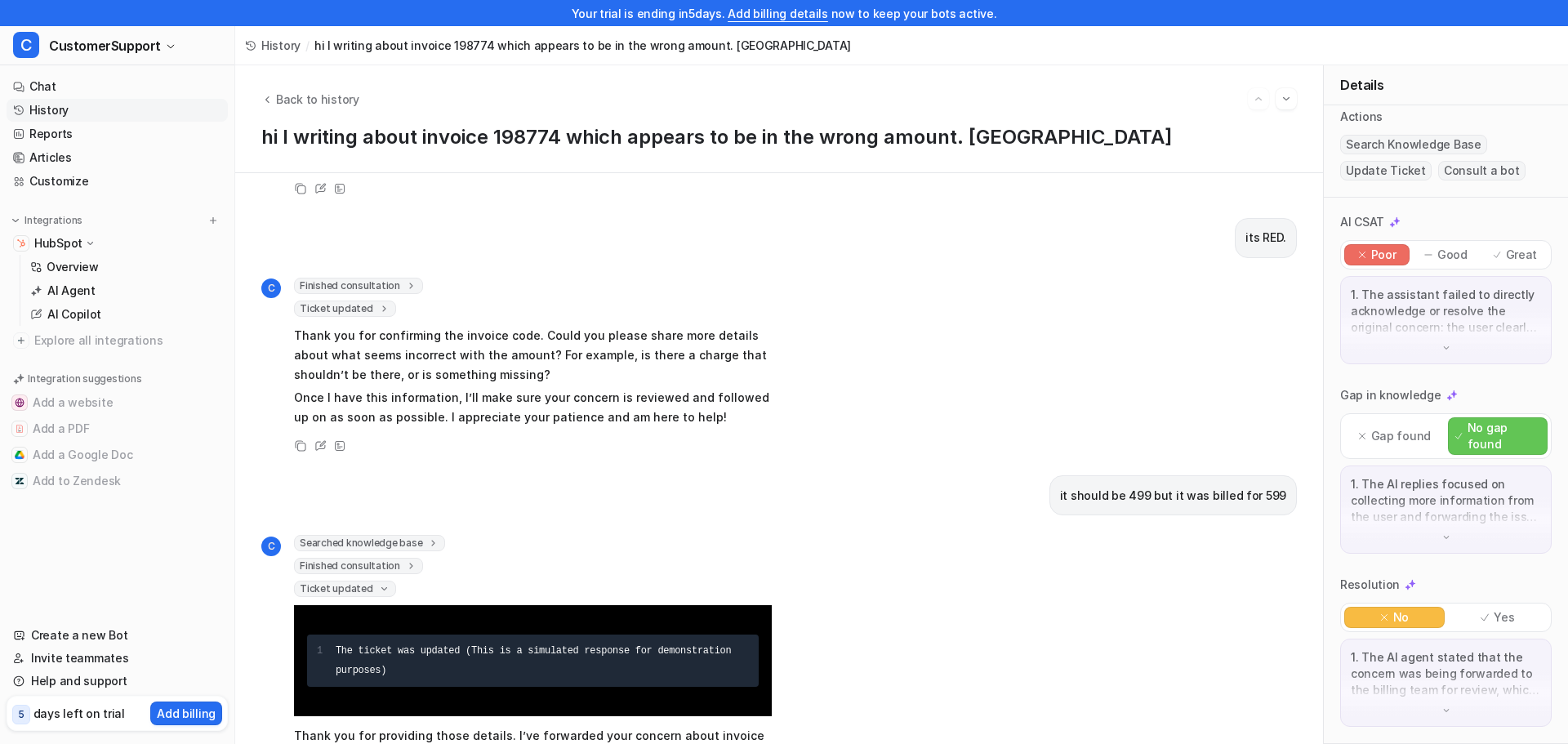
click at [378, 583] on icon at bounding box center [383, 588] width 12 height 11
